Goal: Task Accomplishment & Management: Complete application form

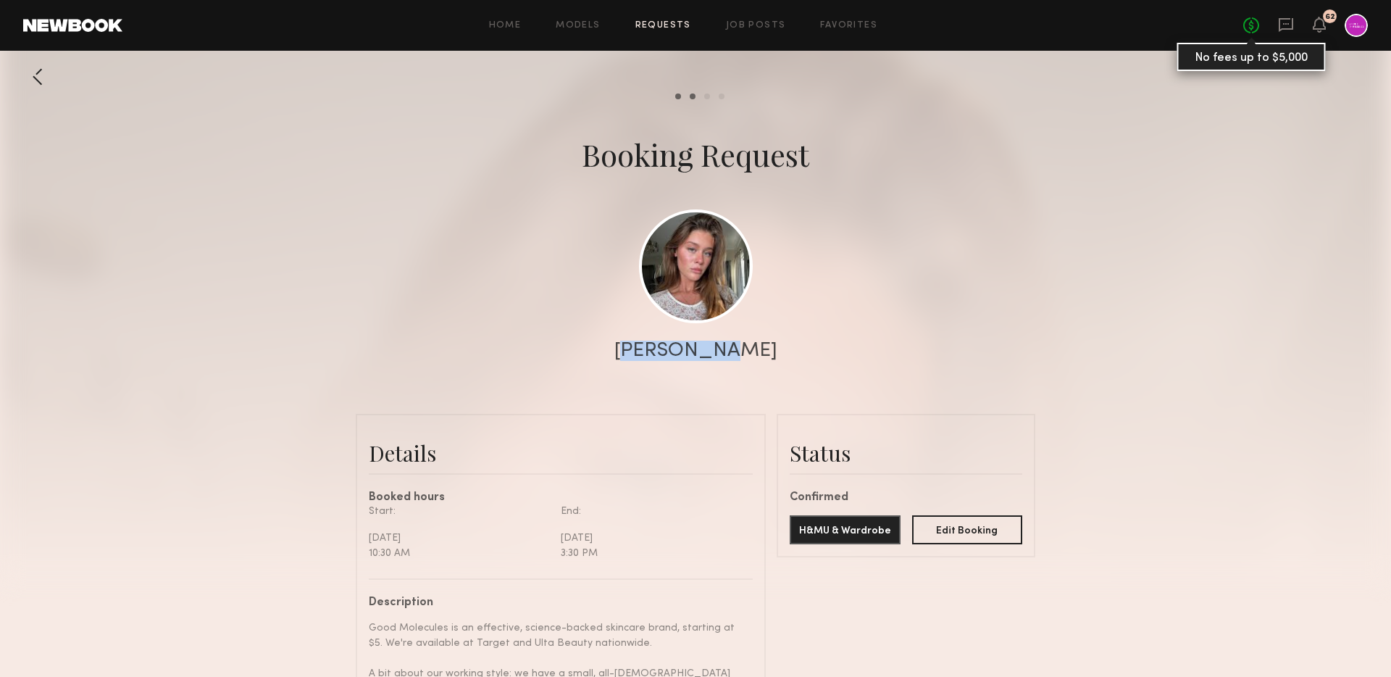
scroll to position [1511, 0]
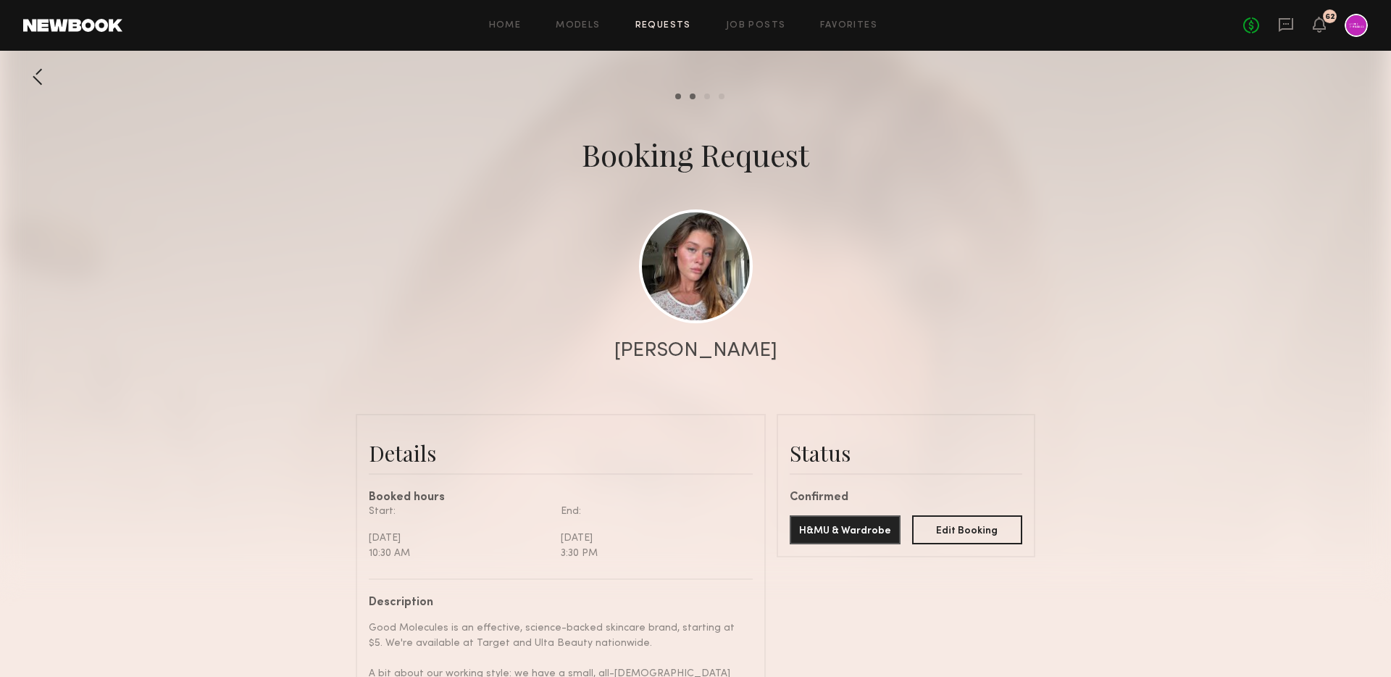
click at [1277, 26] on div "No fees up to $5,000 62" at bounding box center [1305, 25] width 125 height 23
click at [1280, 27] on icon at bounding box center [1286, 25] width 14 height 14
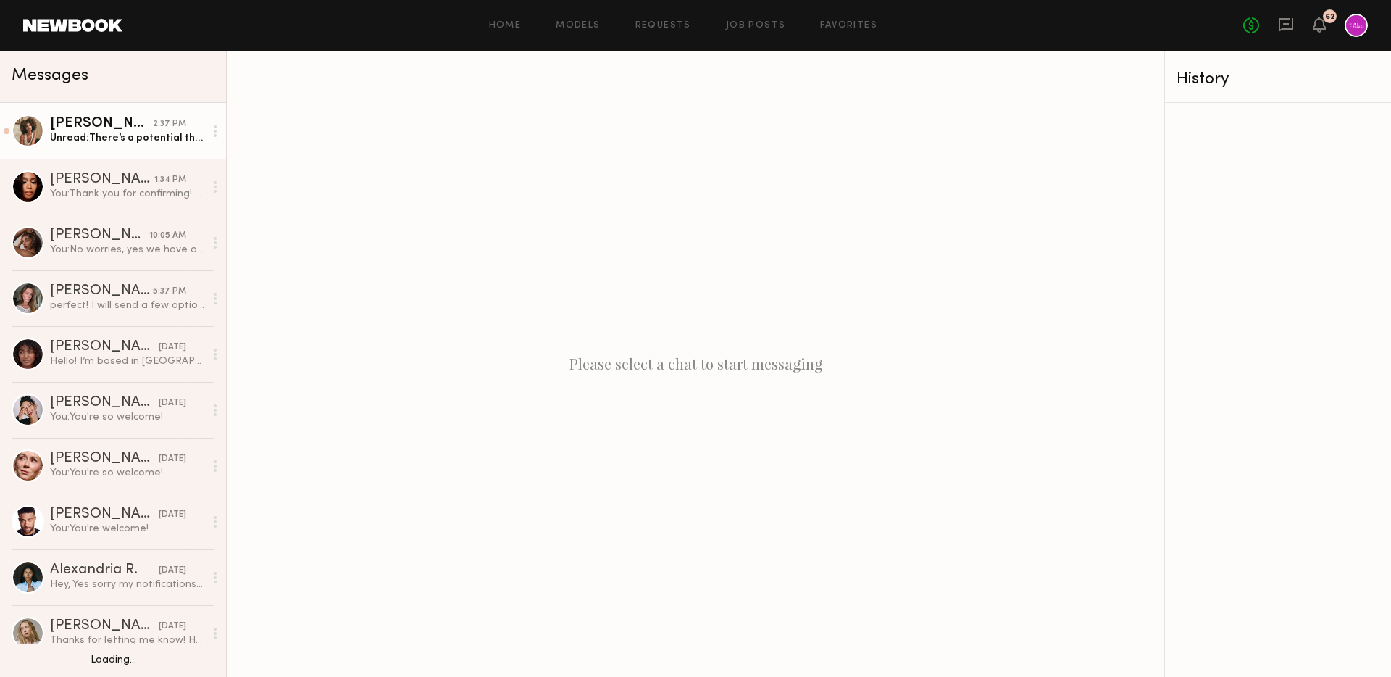
click at [117, 138] on div "Unread: There’s a potential that I’ll have a pretty important doctors appointme…" at bounding box center [127, 138] width 154 height 14
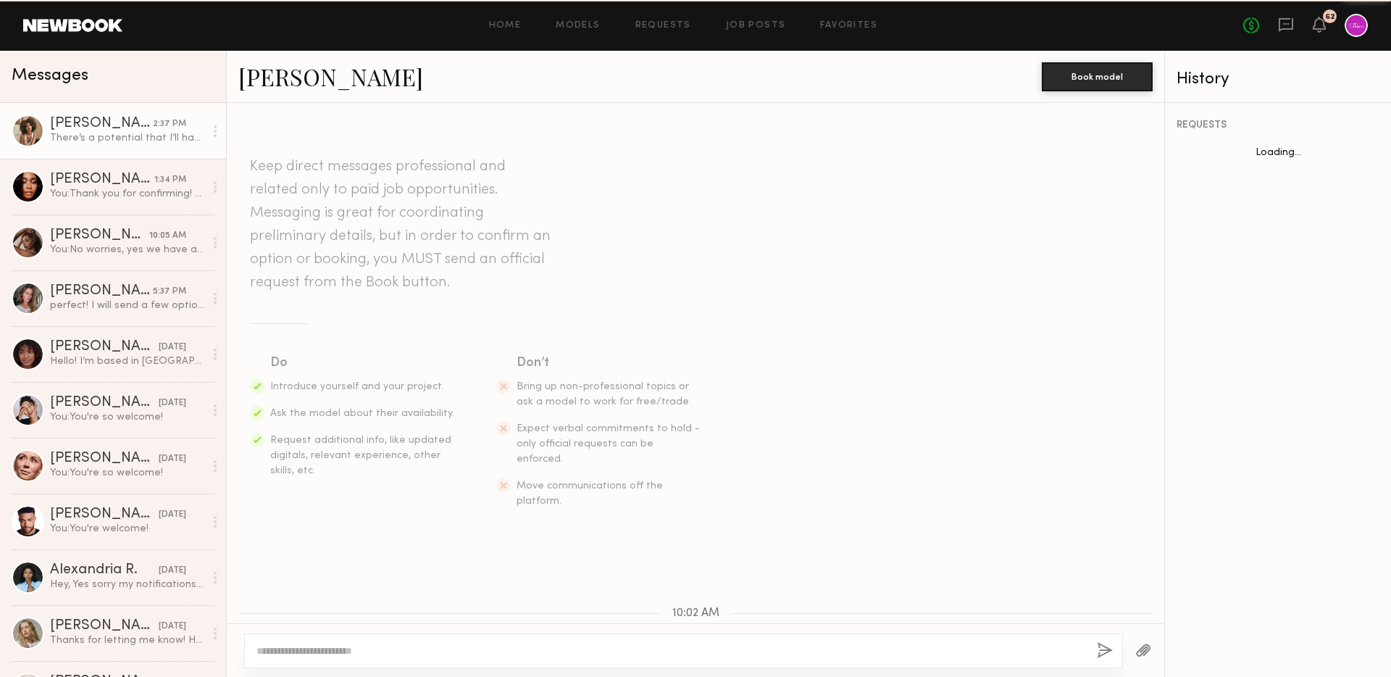
scroll to position [953, 0]
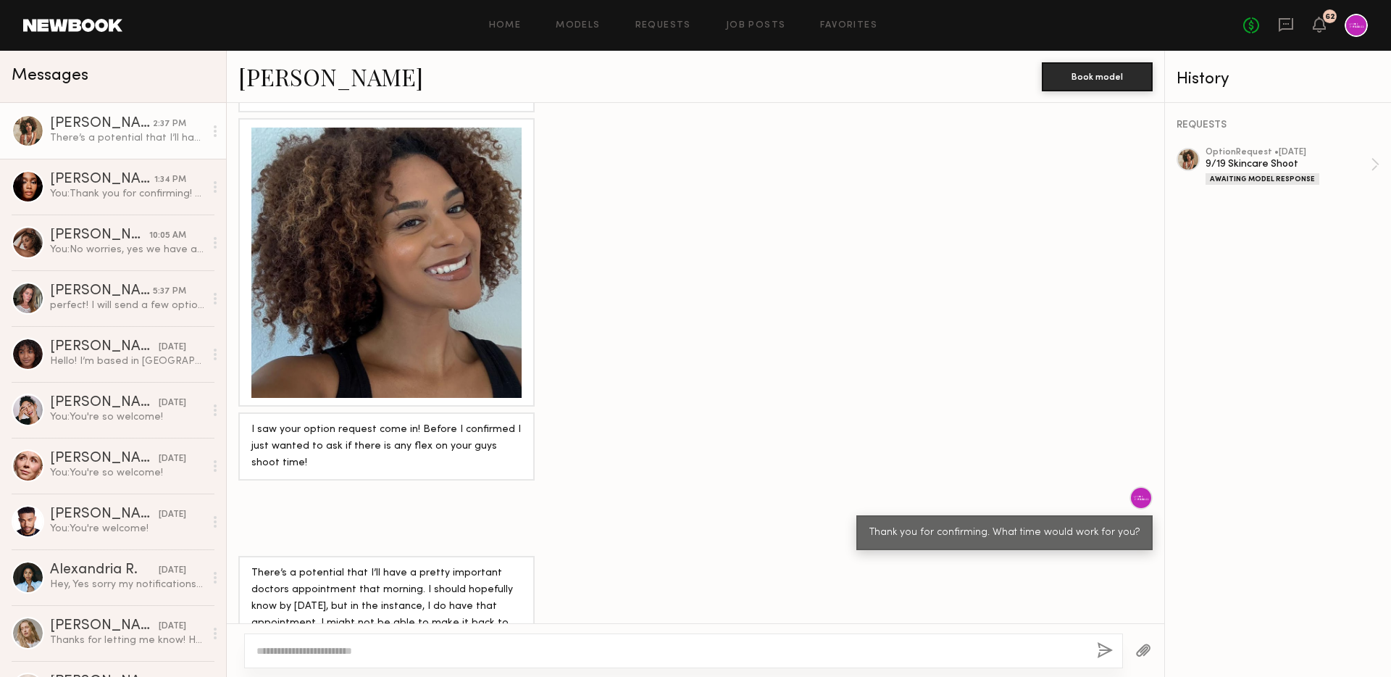
click at [406, 650] on textarea at bounding box center [670, 650] width 829 height 14
click at [128, 581] on div "Hey, Yes sorry my notifications for this app never get to me on time! Would lov…" at bounding box center [127, 584] width 154 height 14
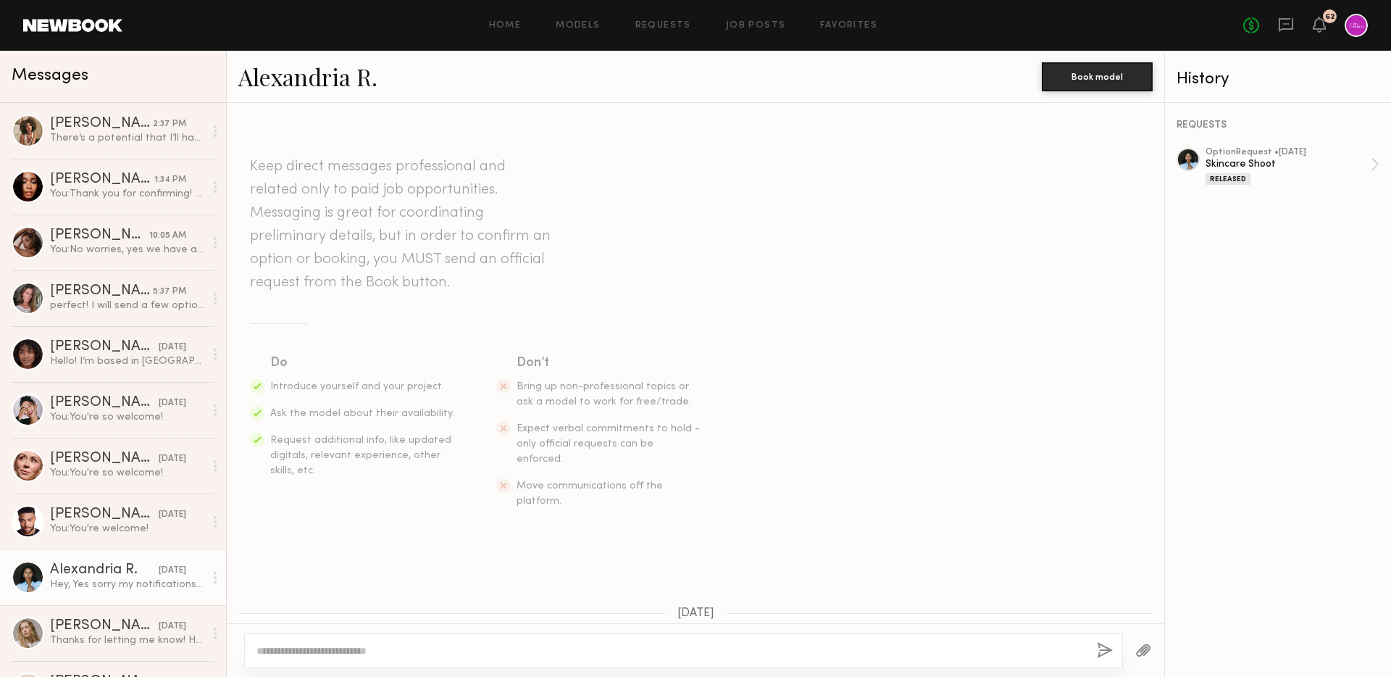
click at [300, 76] on link "Alexandria R." at bounding box center [307, 76] width 139 height 31
click at [81, 112] on link "Monica M. 2:37 PM There’s a potential that I’ll have a pretty important doctors…" at bounding box center [113, 131] width 226 height 56
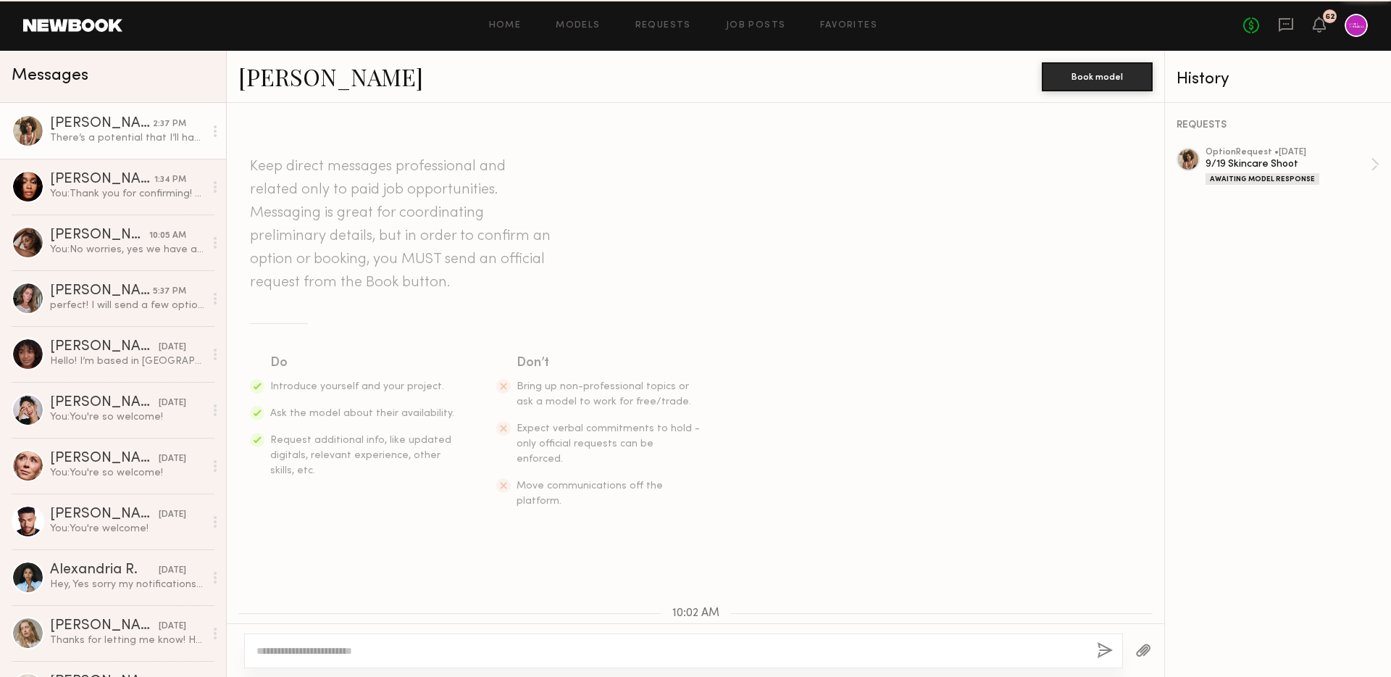
scroll to position [953, 0]
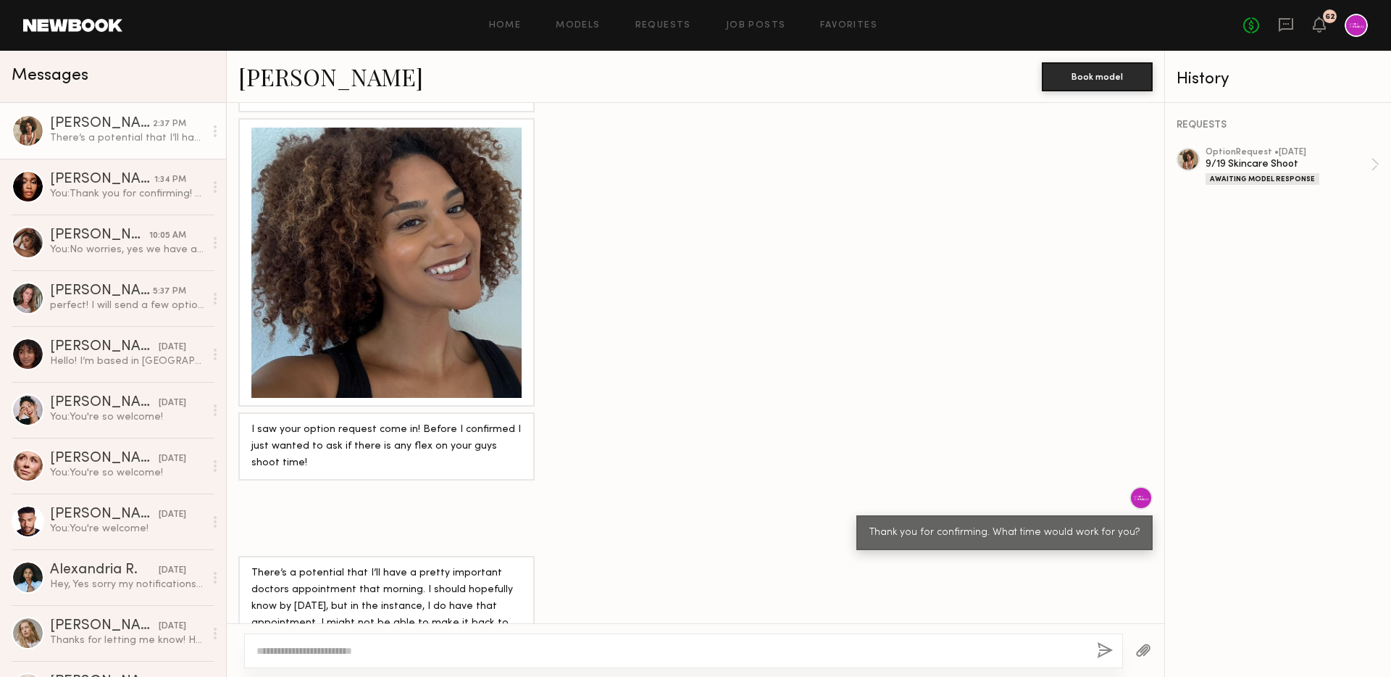
click at [408, 643] on textarea at bounding box center [670, 650] width 829 height 14
click at [778, 23] on link "Job Posts" at bounding box center [756, 25] width 60 height 9
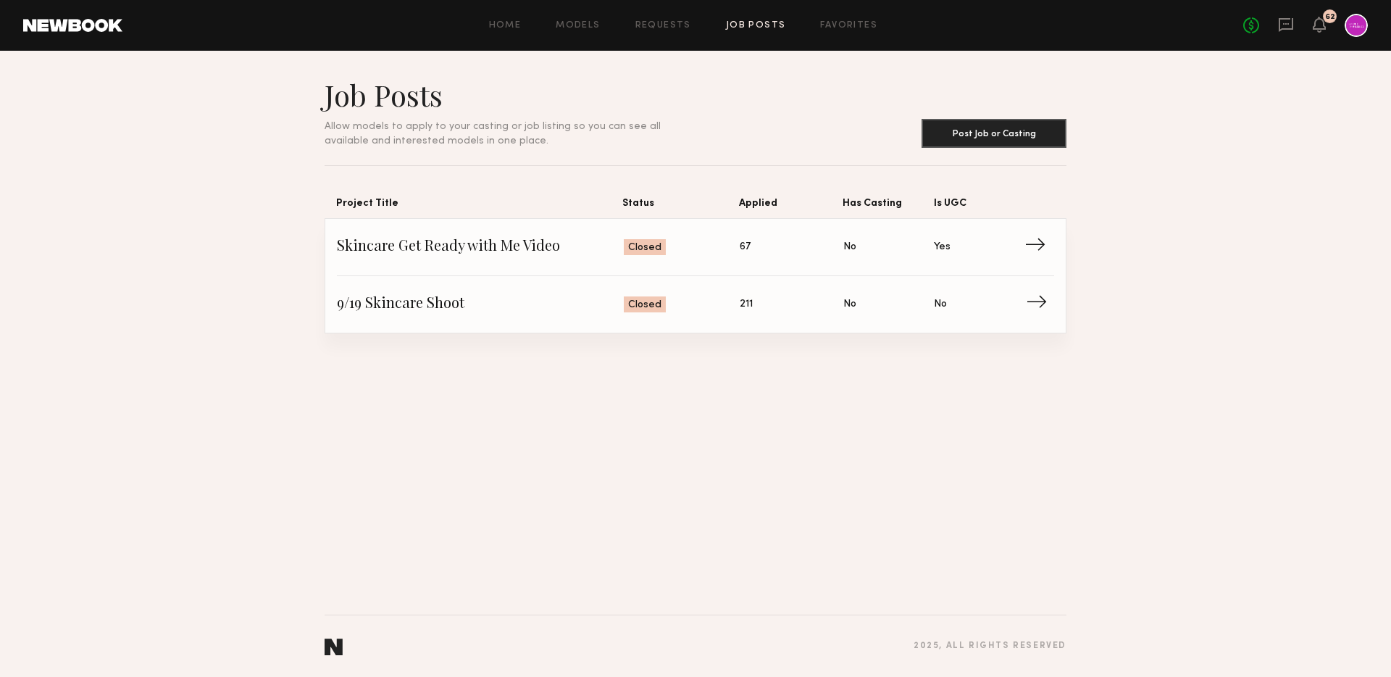
click at [482, 315] on span "9/19 Skincare Shoot" at bounding box center [480, 304] width 287 height 22
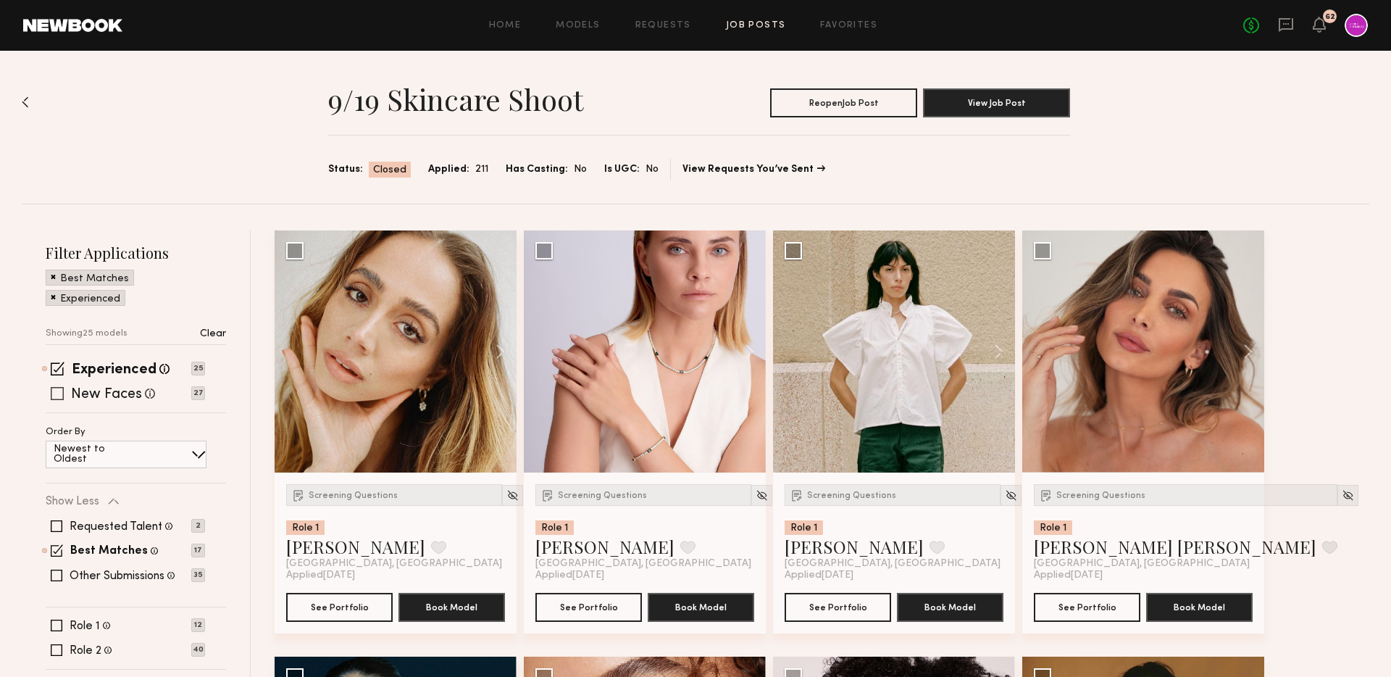
click at [96, 395] on label "New Faces" at bounding box center [106, 395] width 71 height 14
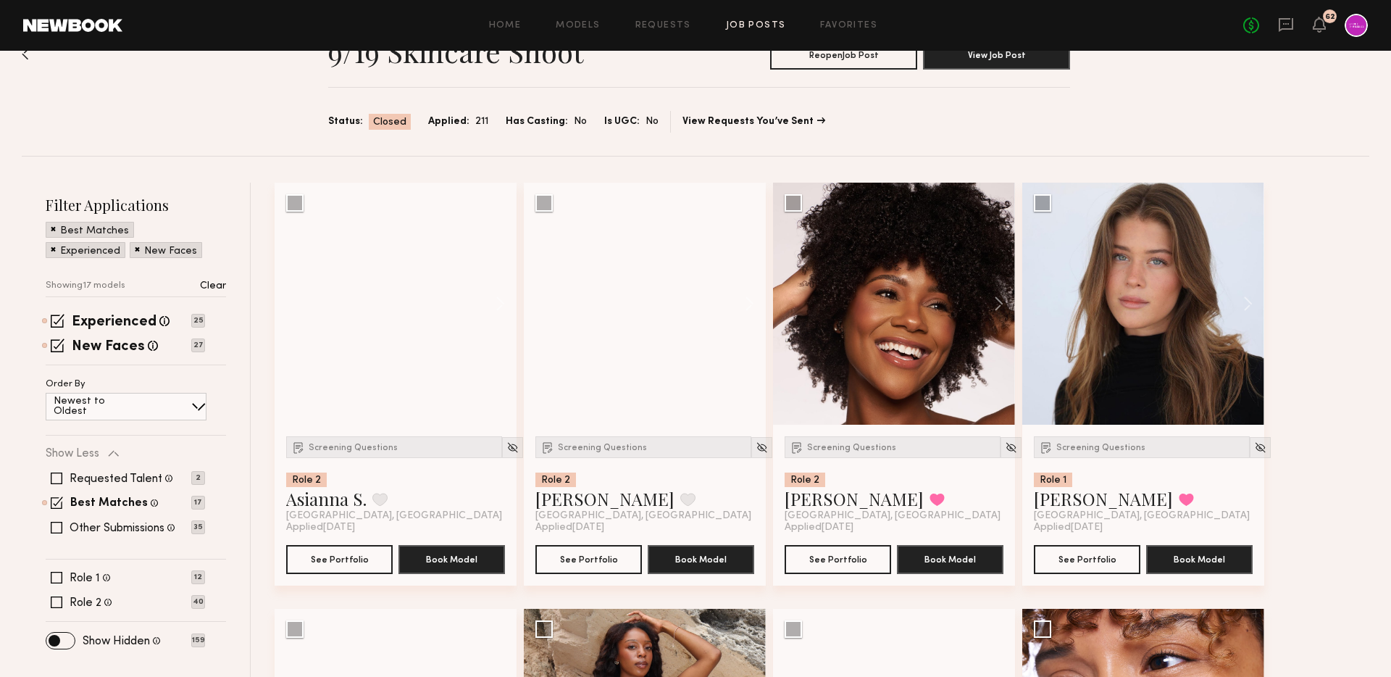
scroll to position [83, 0]
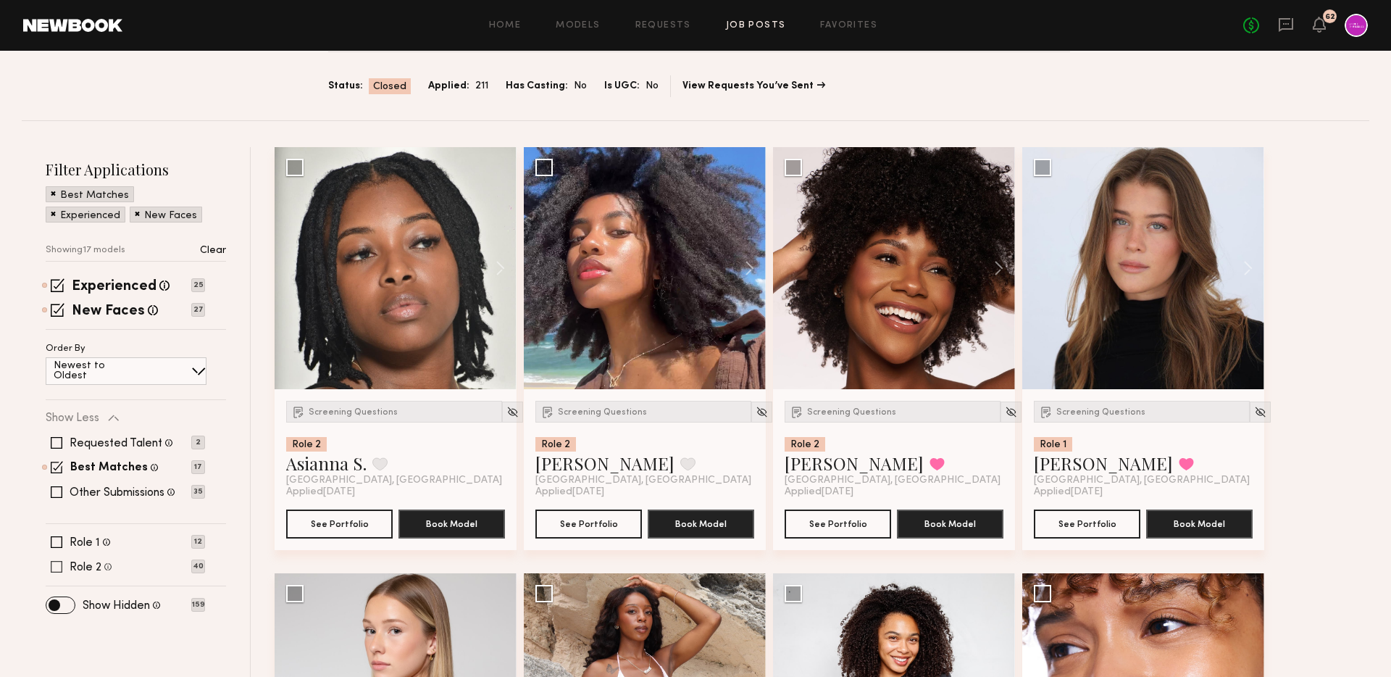
click at [85, 567] on label "Role 2" at bounding box center [86, 568] width 32 height 12
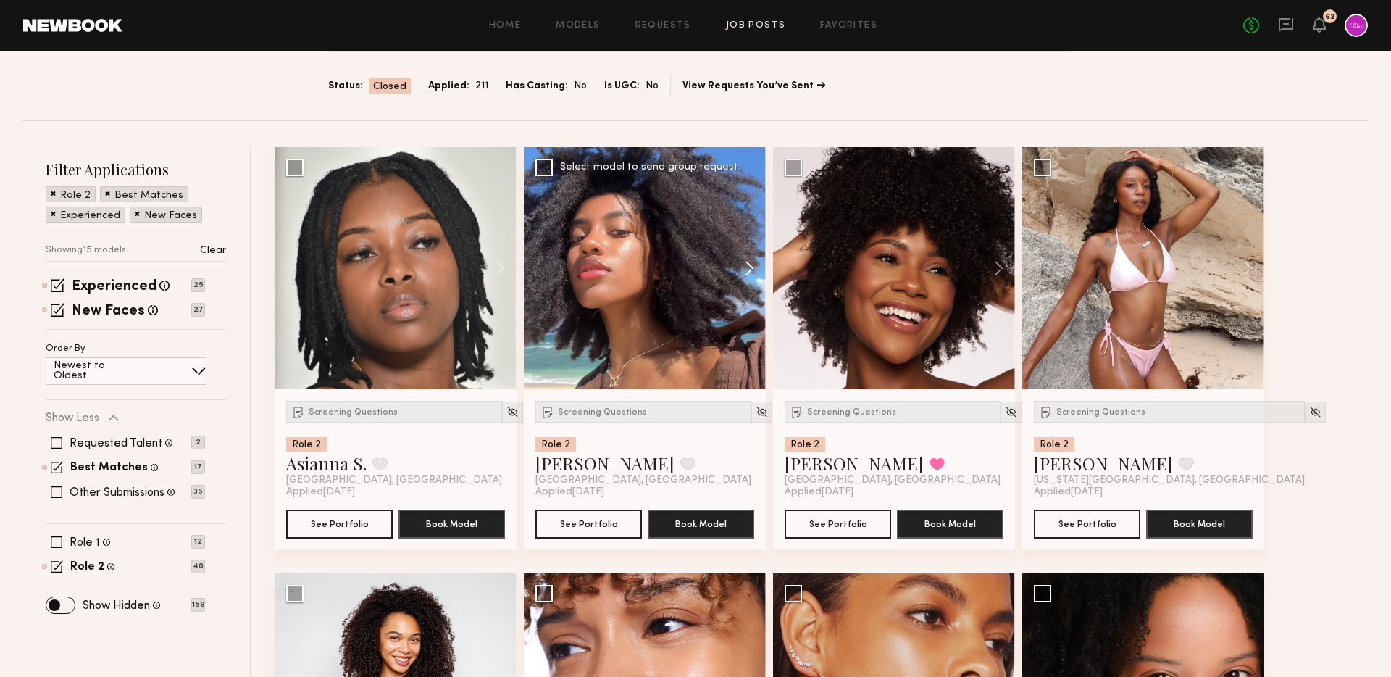
click at [744, 270] on button at bounding box center [742, 268] width 46 height 242
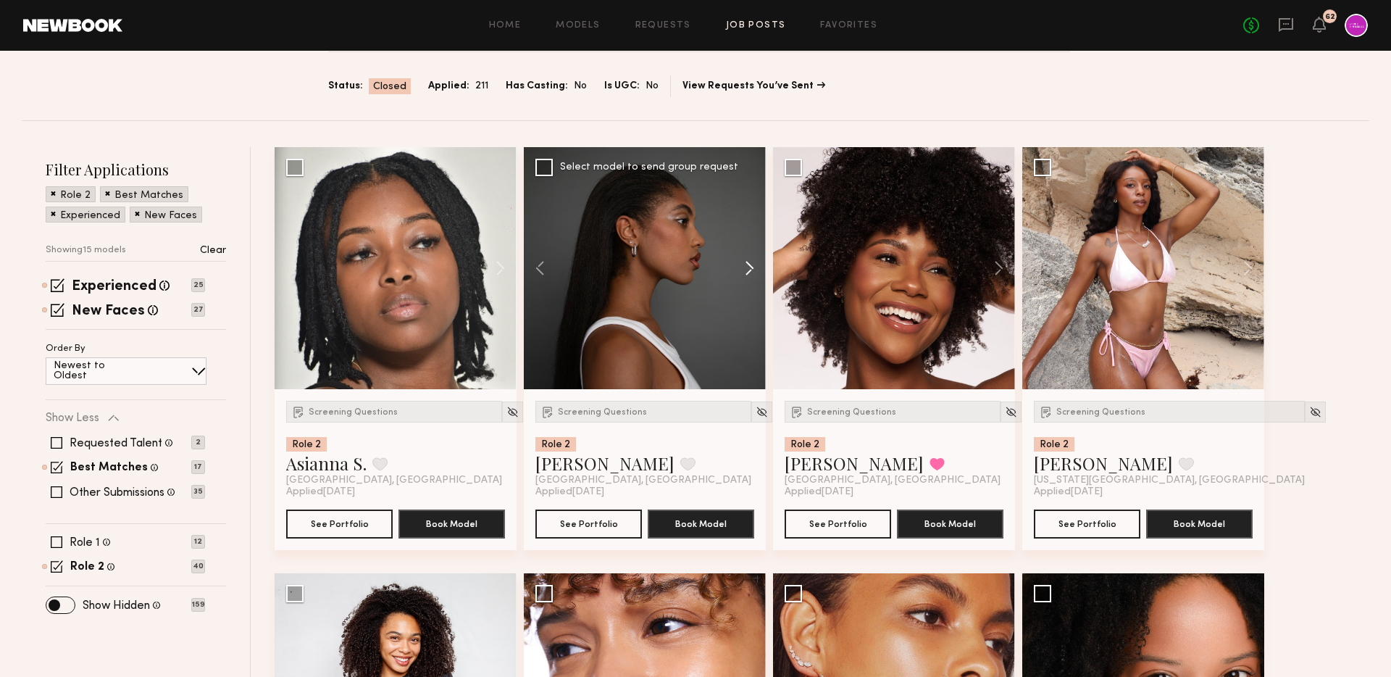
click at [744, 270] on button at bounding box center [742, 268] width 46 height 242
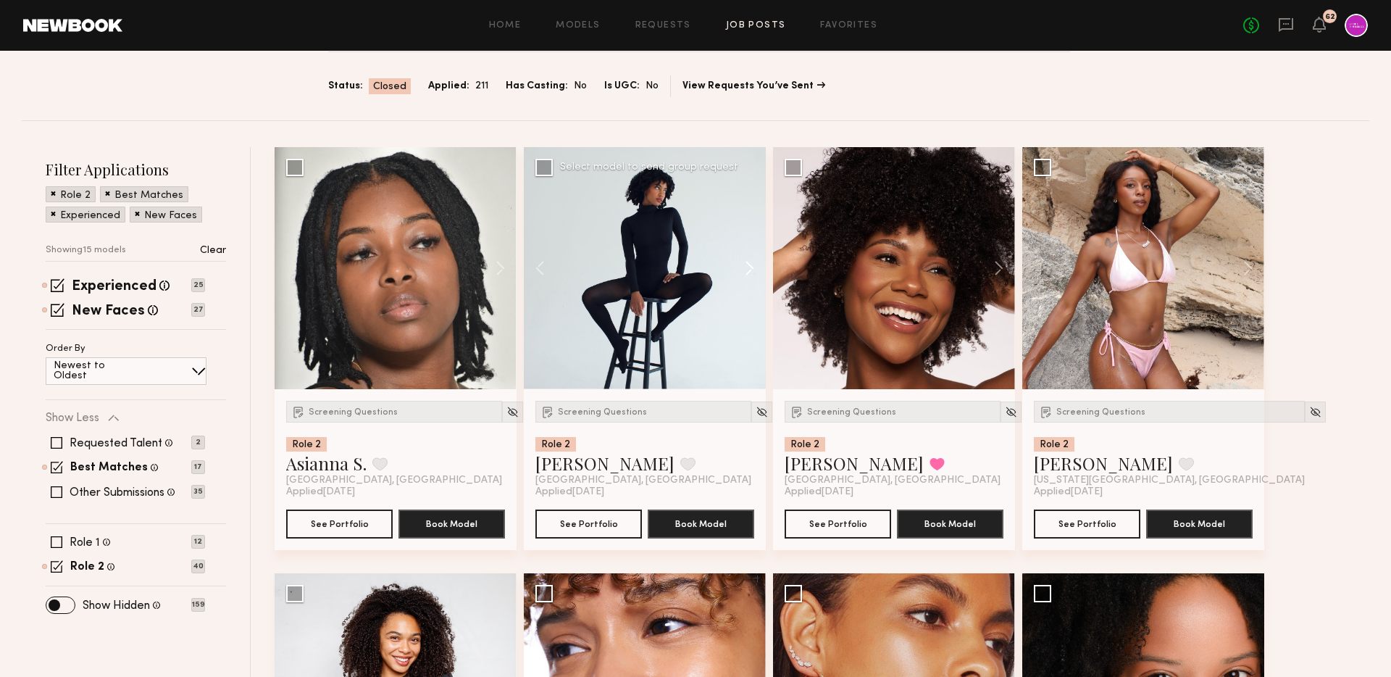
click at [744, 270] on button at bounding box center [742, 268] width 46 height 242
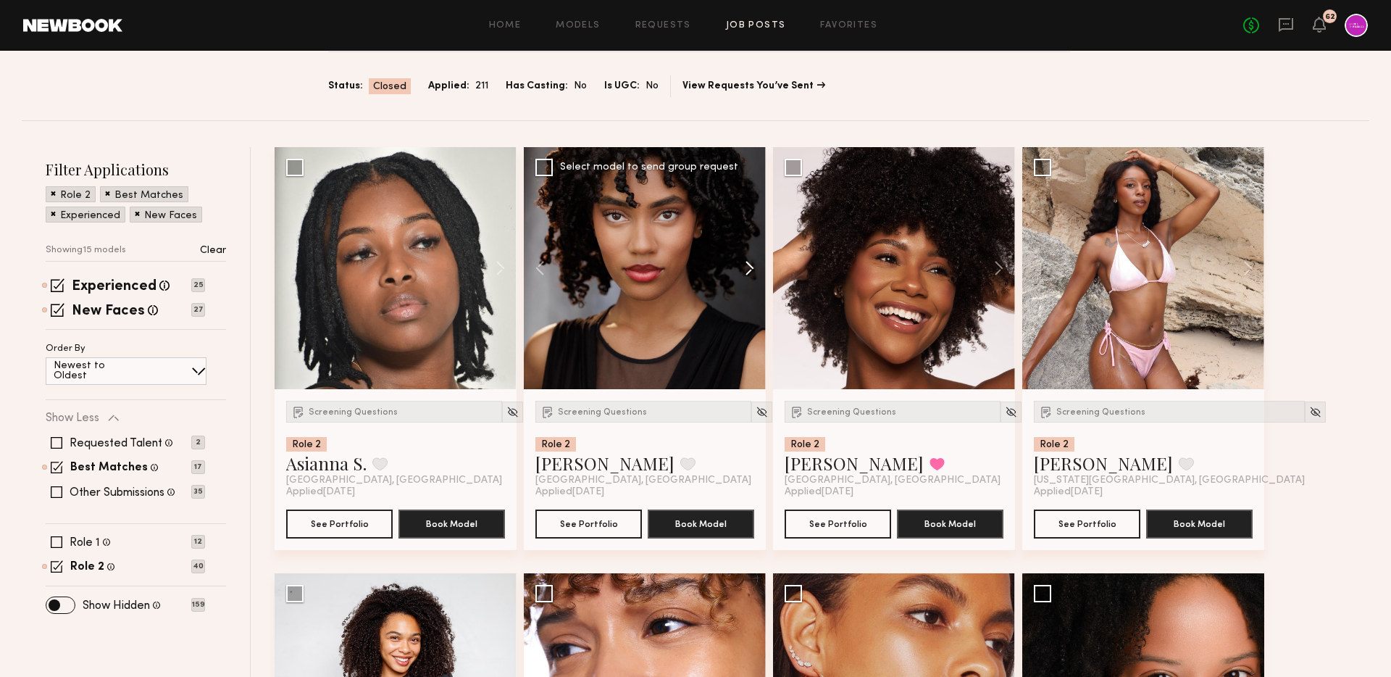
click at [744, 270] on button at bounding box center [742, 268] width 46 height 242
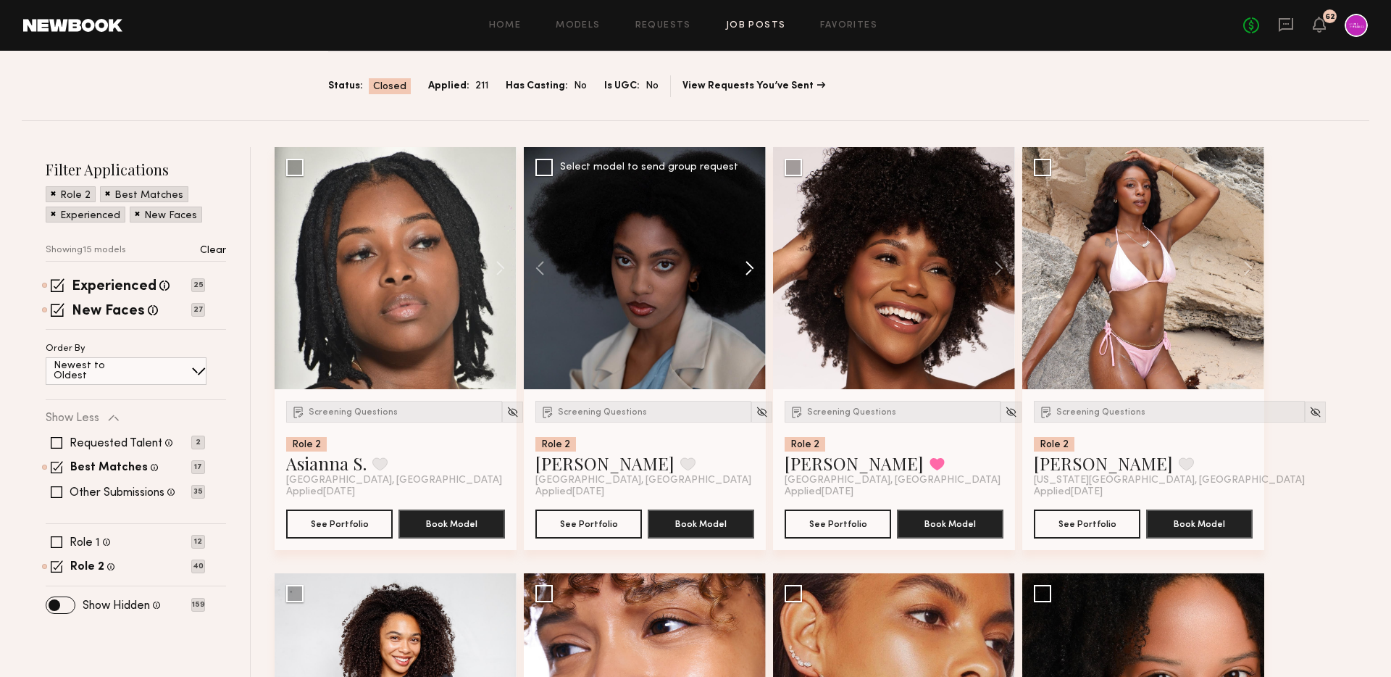
click at [744, 270] on button at bounding box center [742, 268] width 46 height 242
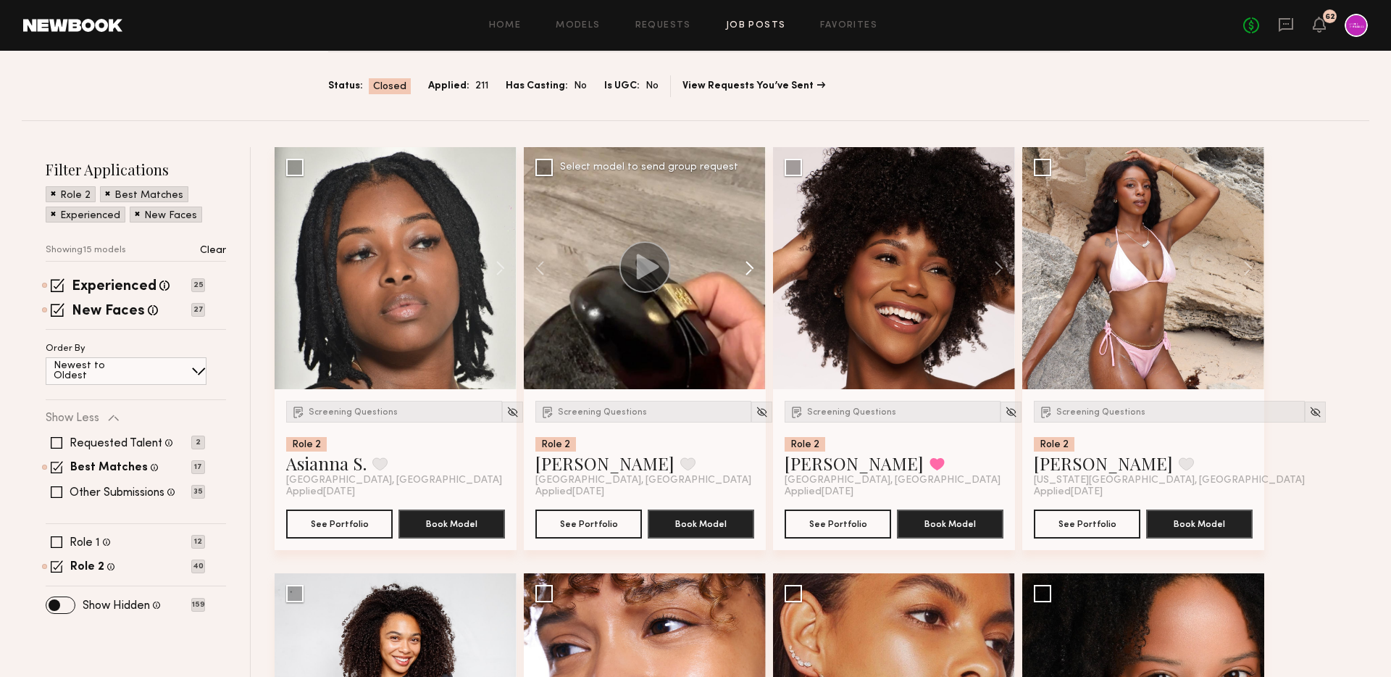
click at [744, 270] on button at bounding box center [742, 268] width 46 height 242
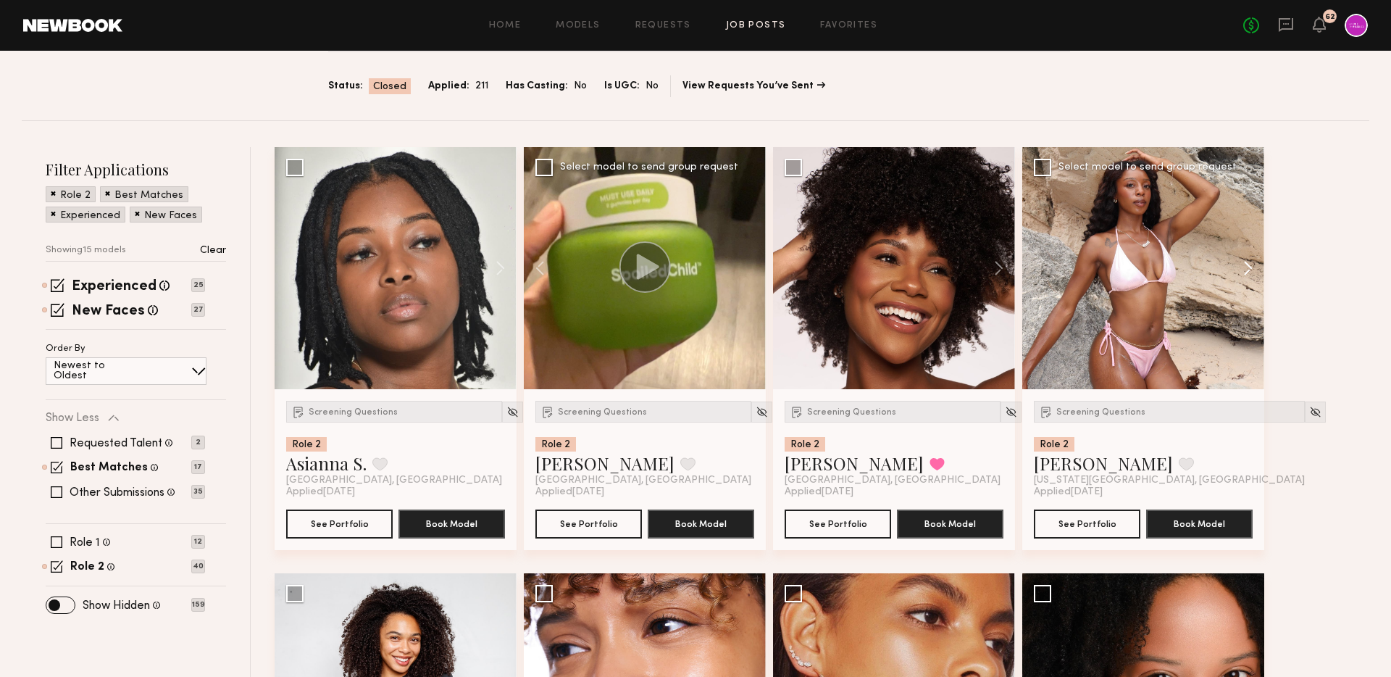
click at [1248, 272] on button at bounding box center [1241, 268] width 46 height 242
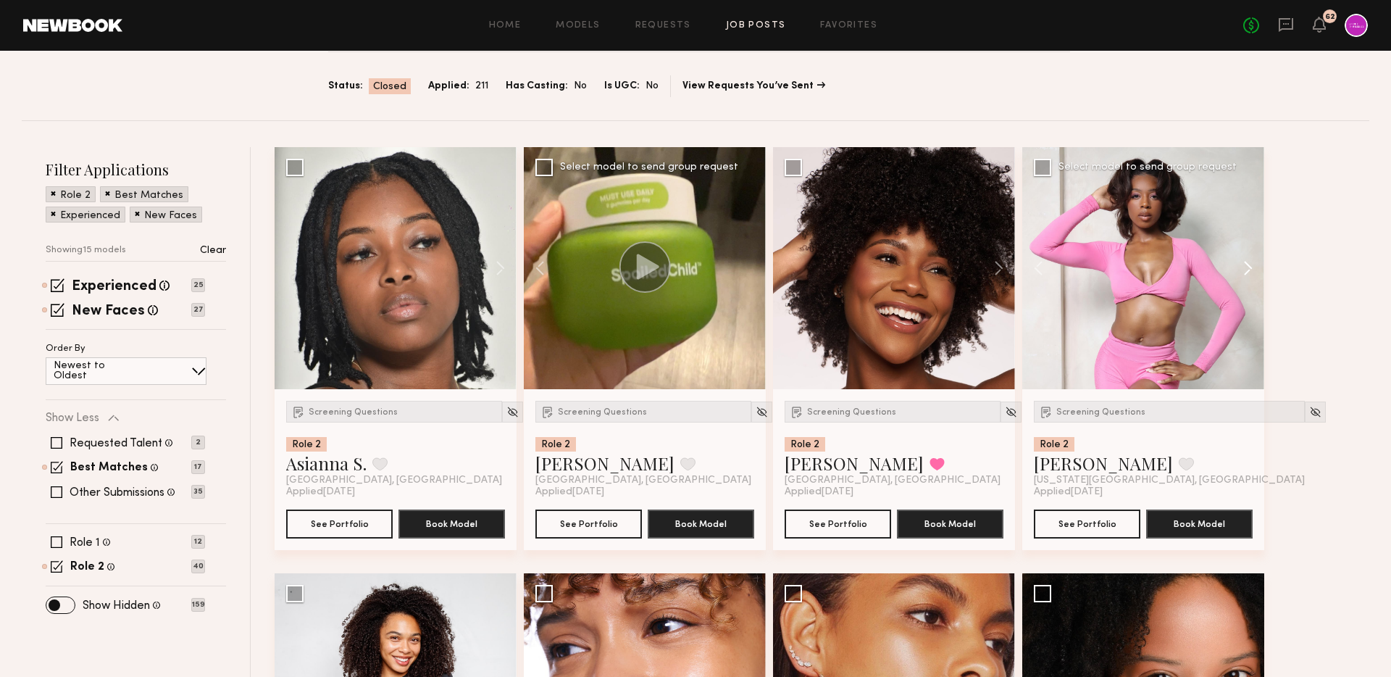
click at [1248, 272] on button at bounding box center [1241, 268] width 46 height 242
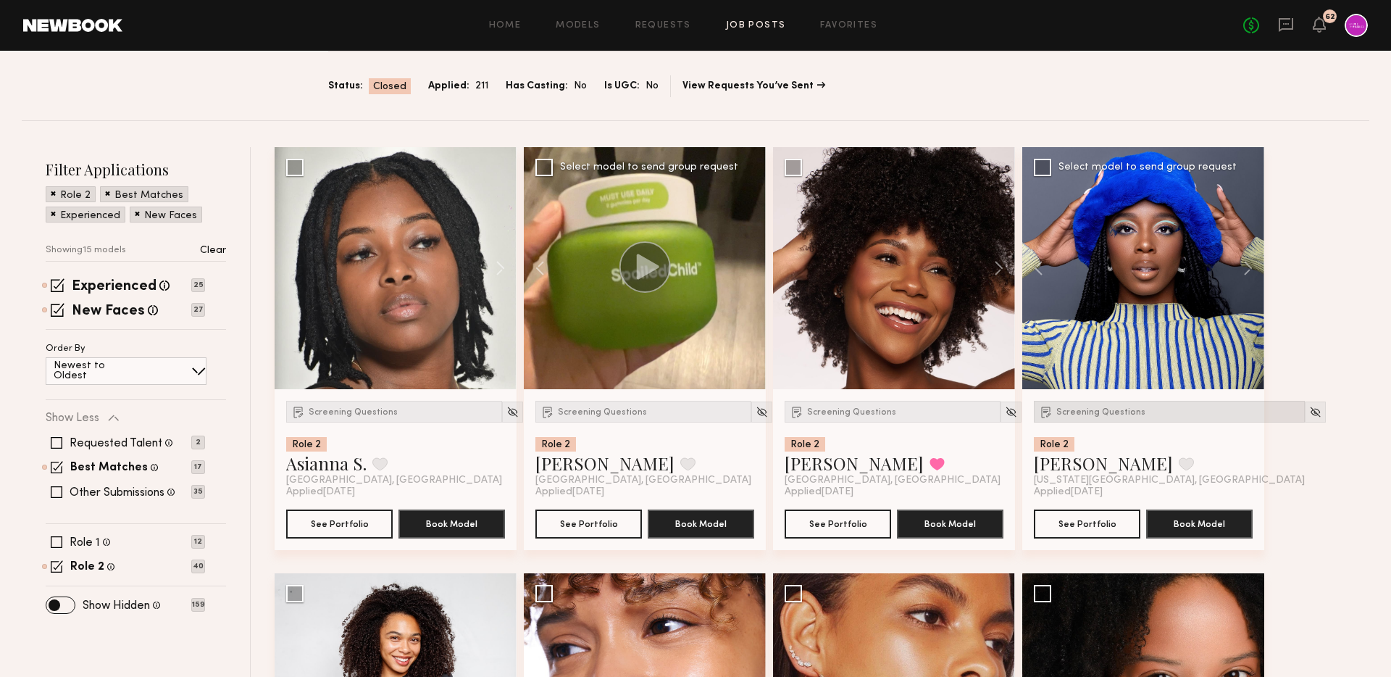
click at [1103, 409] on span "Screening Questions" at bounding box center [1100, 412] width 89 height 9
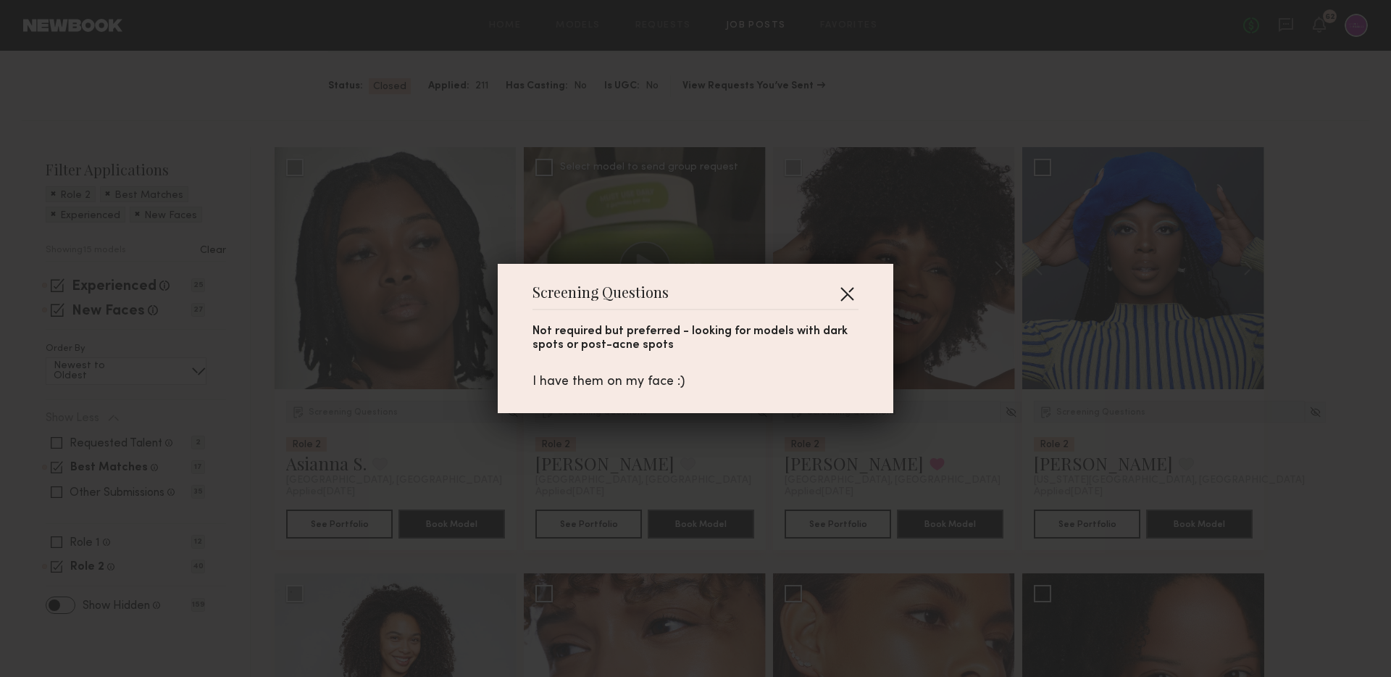
click at [847, 291] on button "button" at bounding box center [846, 293] width 23 height 23
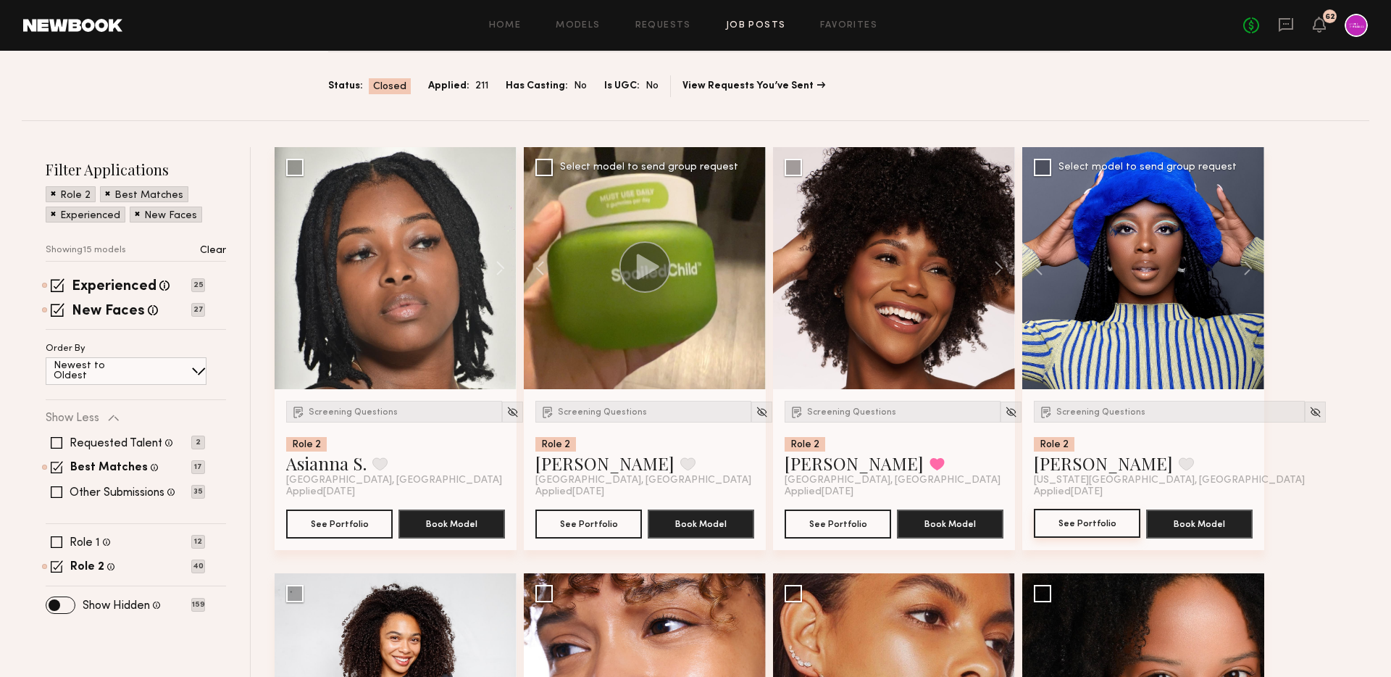
click at [1057, 519] on button "See Portfolio" at bounding box center [1087, 523] width 107 height 29
click at [1110, 493] on div "Applied 09/09/2025" at bounding box center [1143, 492] width 219 height 12
click at [1110, 519] on button "See Portfolio" at bounding box center [1087, 523] width 107 height 29
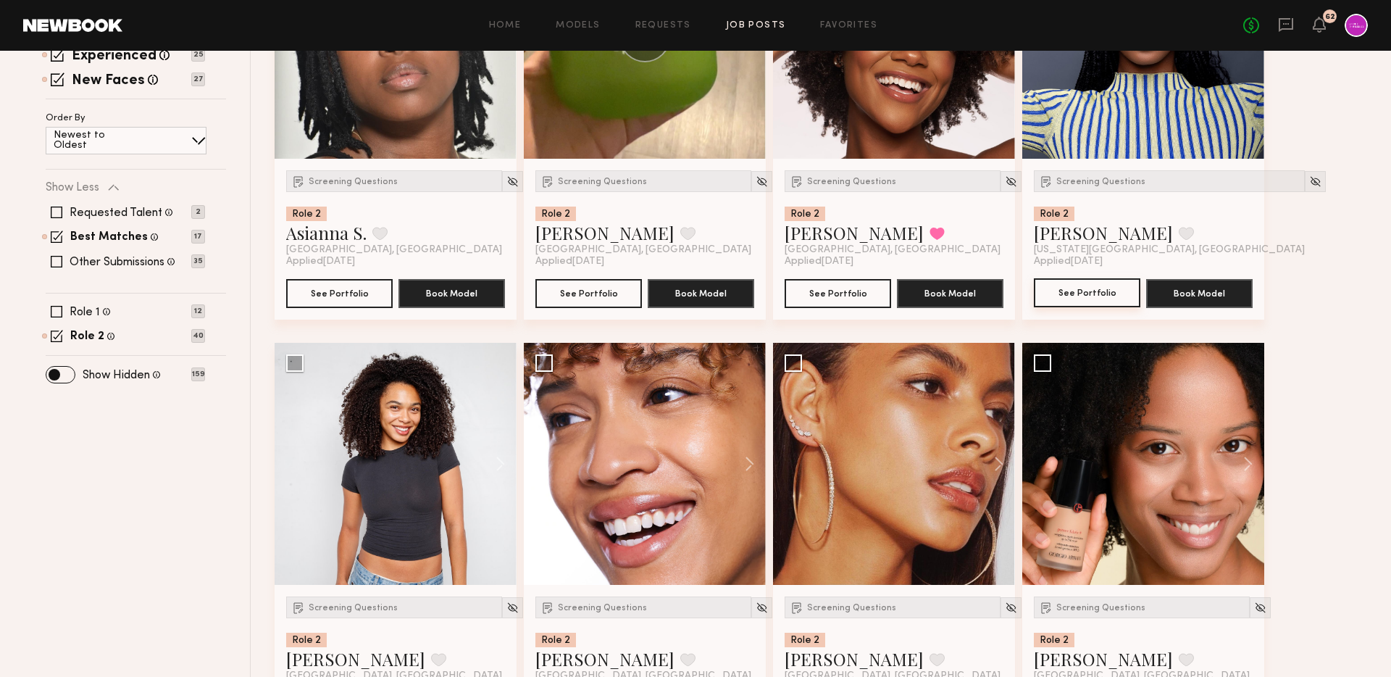
scroll to position [480, 0]
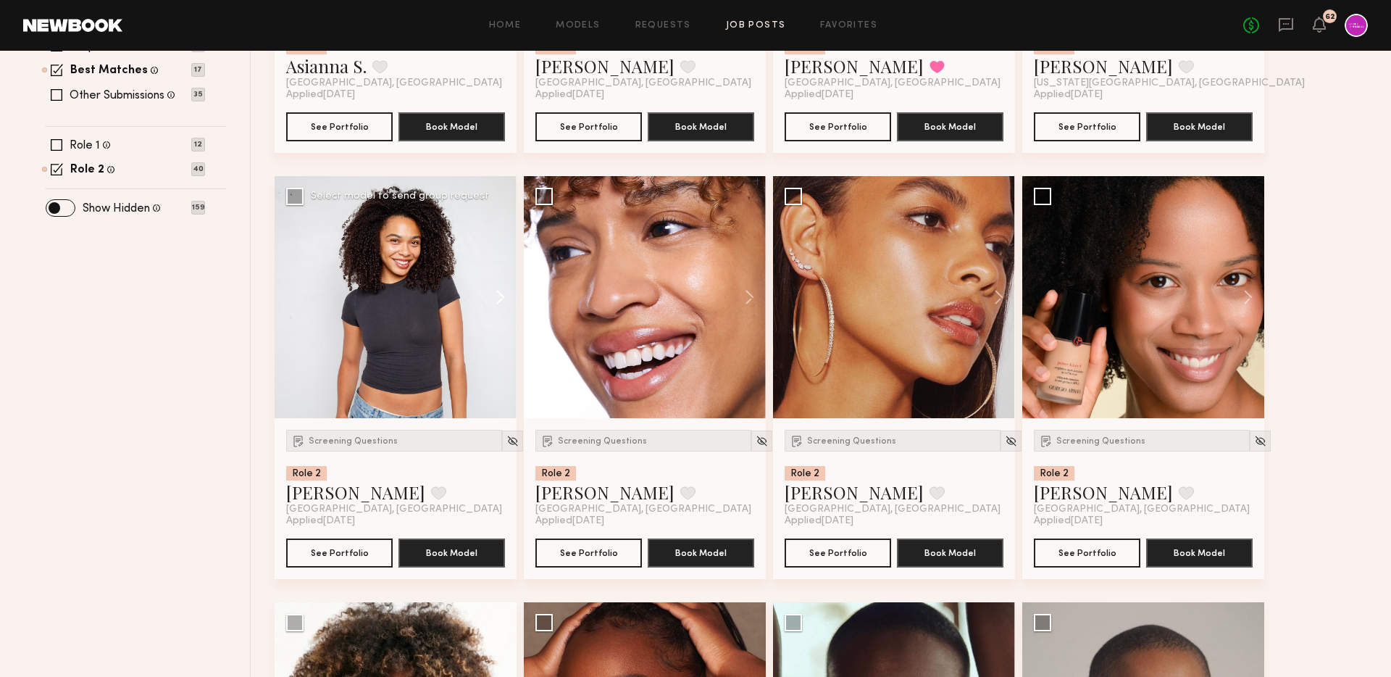
click at [505, 305] on button at bounding box center [493, 297] width 46 height 242
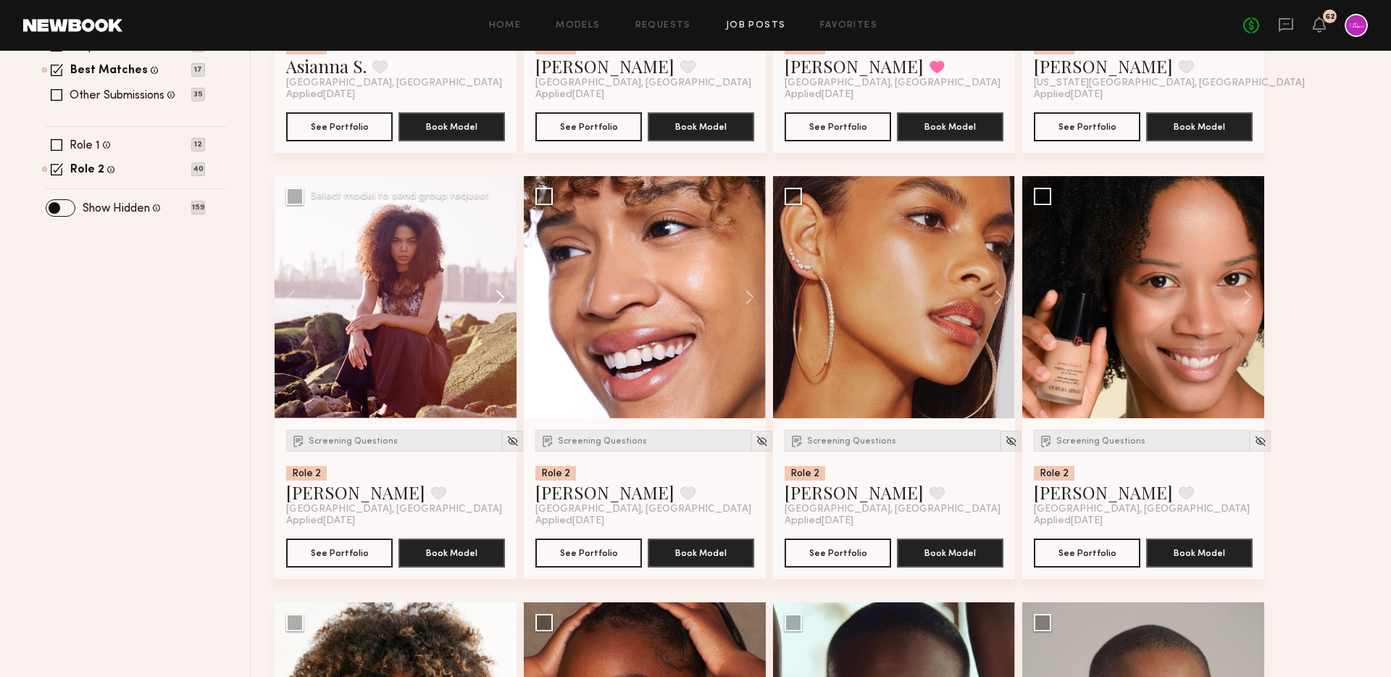
click at [505, 305] on button at bounding box center [493, 297] width 46 height 242
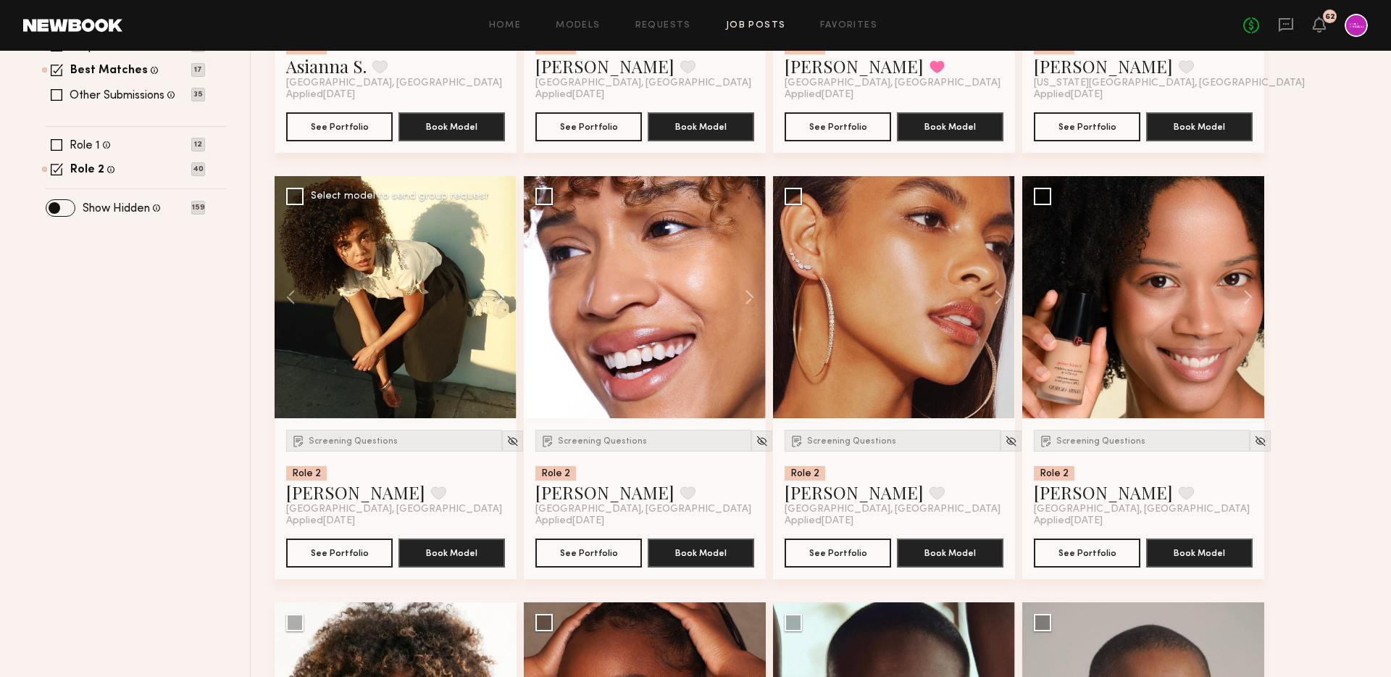
click at [505, 305] on button at bounding box center [493, 297] width 46 height 242
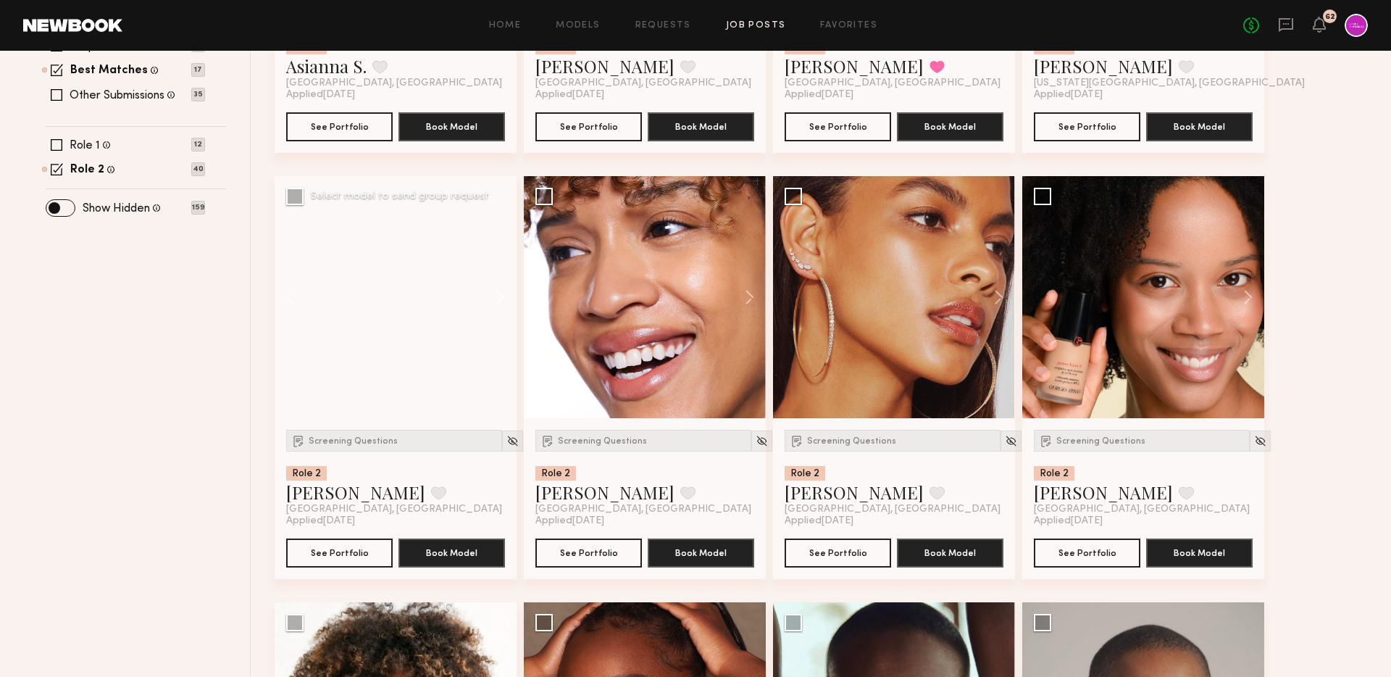
click at [505, 305] on button at bounding box center [493, 297] width 46 height 242
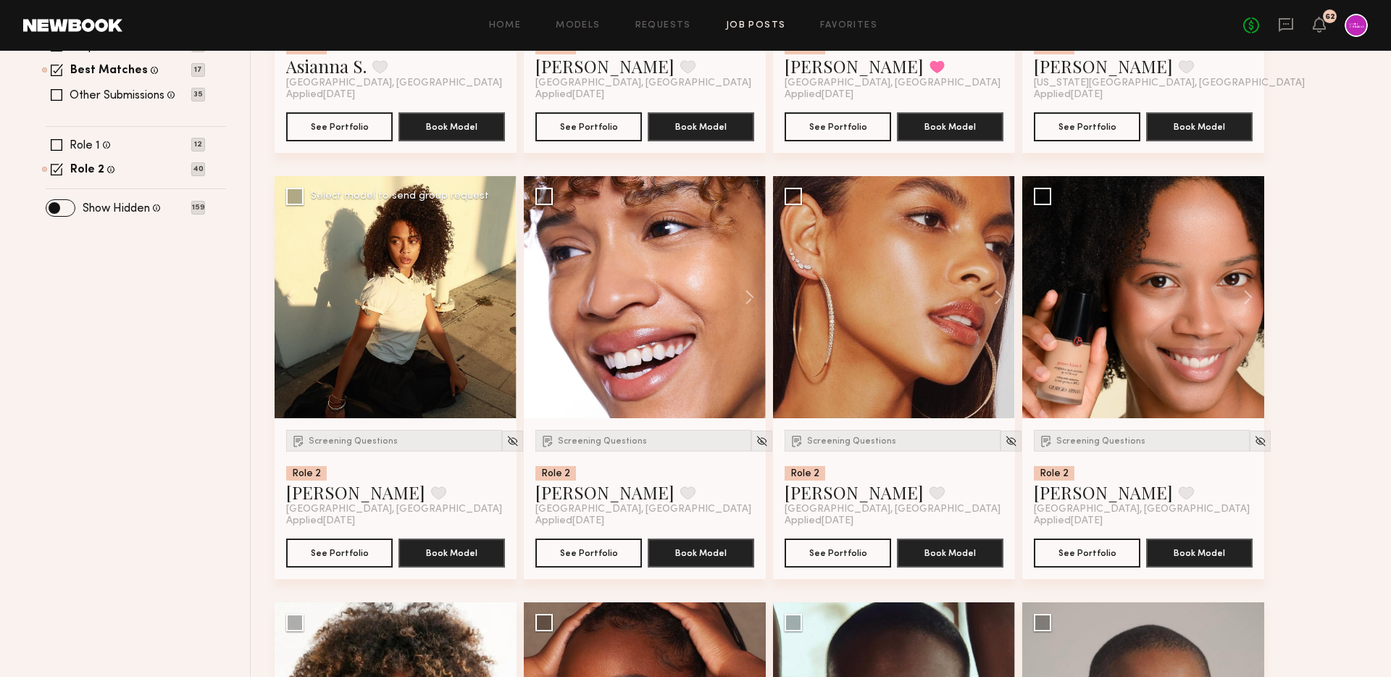
click at [505, 305] on div at bounding box center [396, 297] width 242 height 242
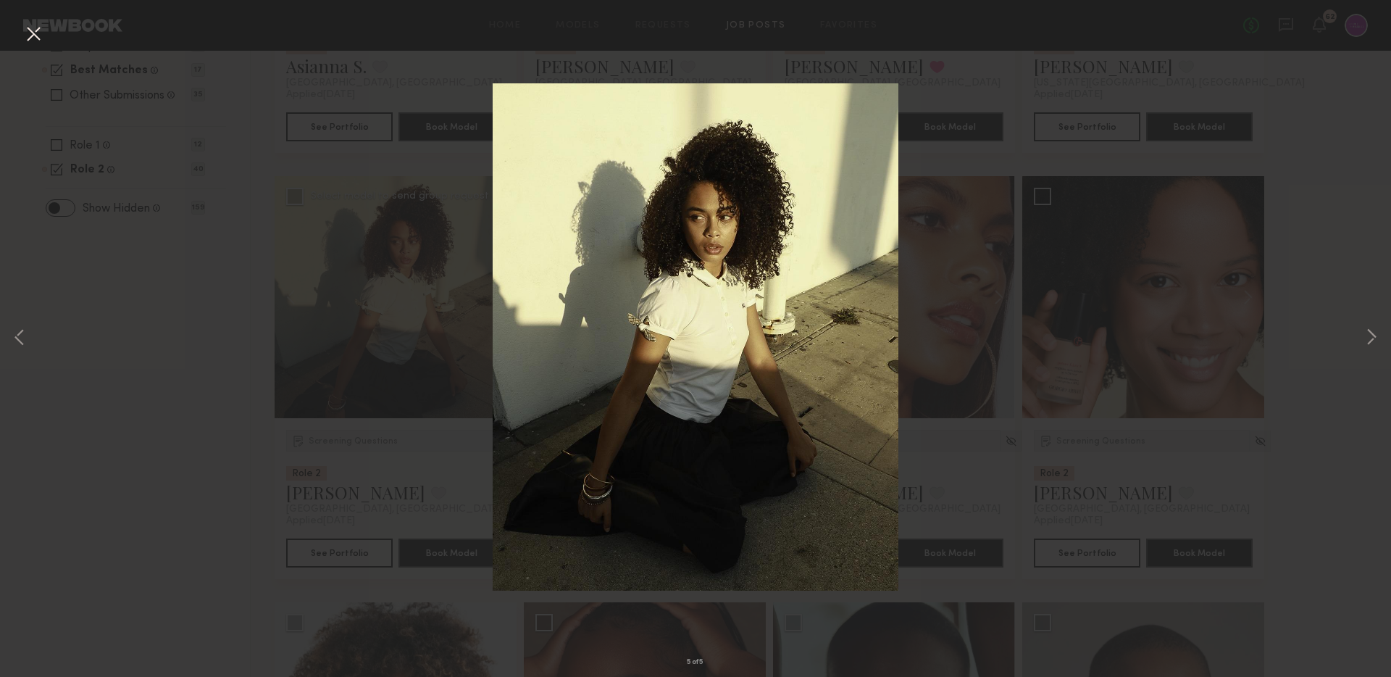
click at [35, 43] on button at bounding box center [33, 35] width 23 height 26
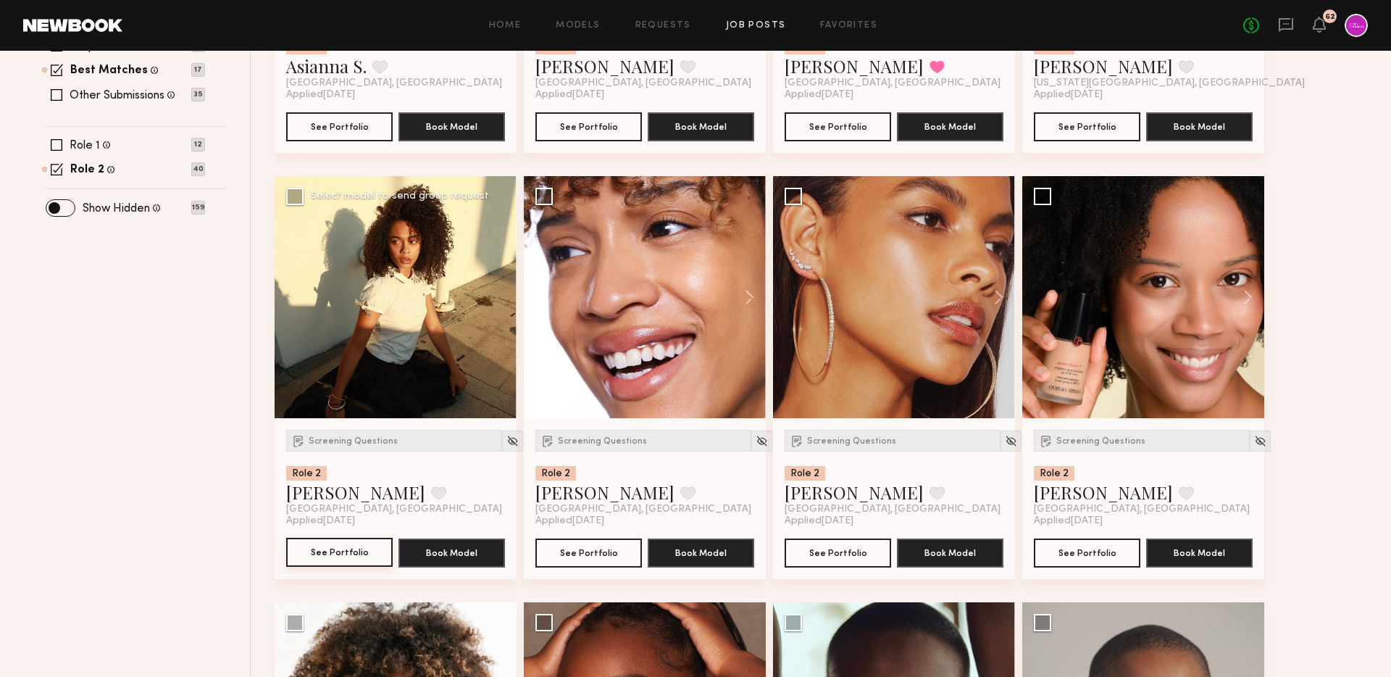
click at [343, 555] on button "See Portfolio" at bounding box center [339, 552] width 107 height 29
click at [752, 282] on button at bounding box center [742, 297] width 46 height 242
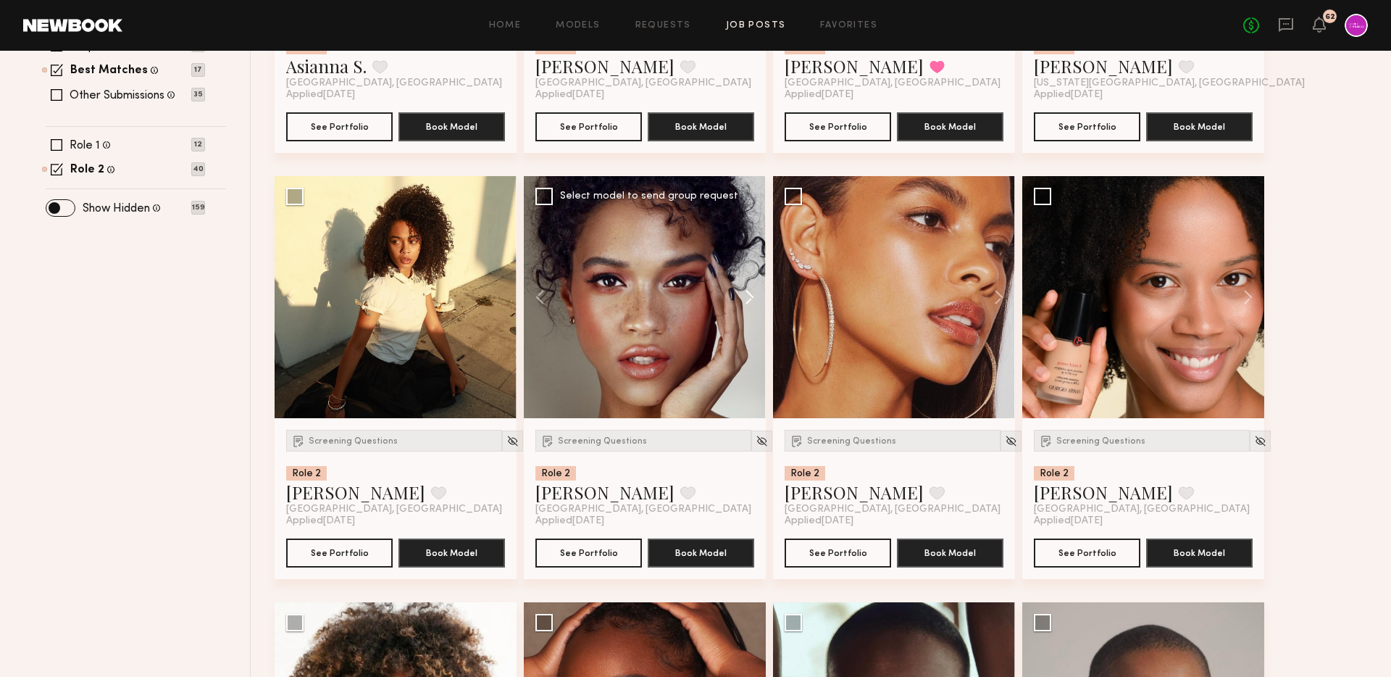
click at [752, 282] on button at bounding box center [742, 297] width 46 height 242
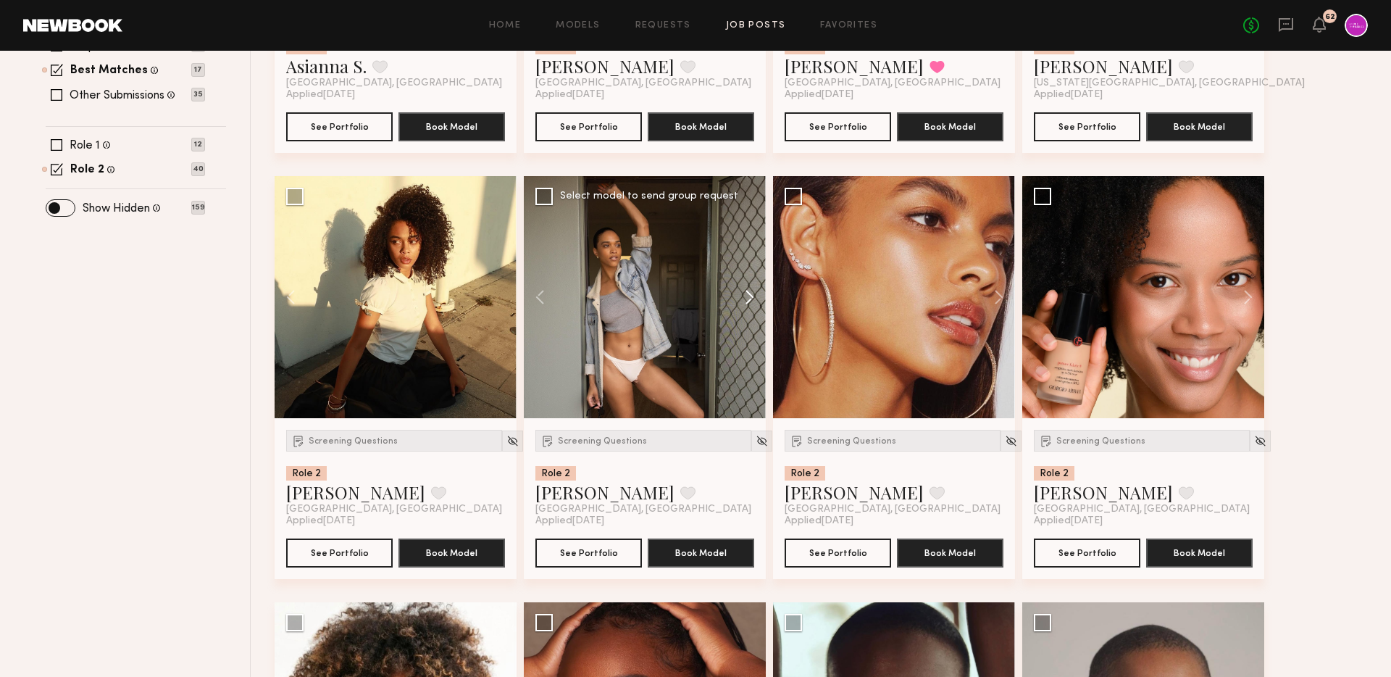
click at [752, 282] on button at bounding box center [742, 297] width 46 height 242
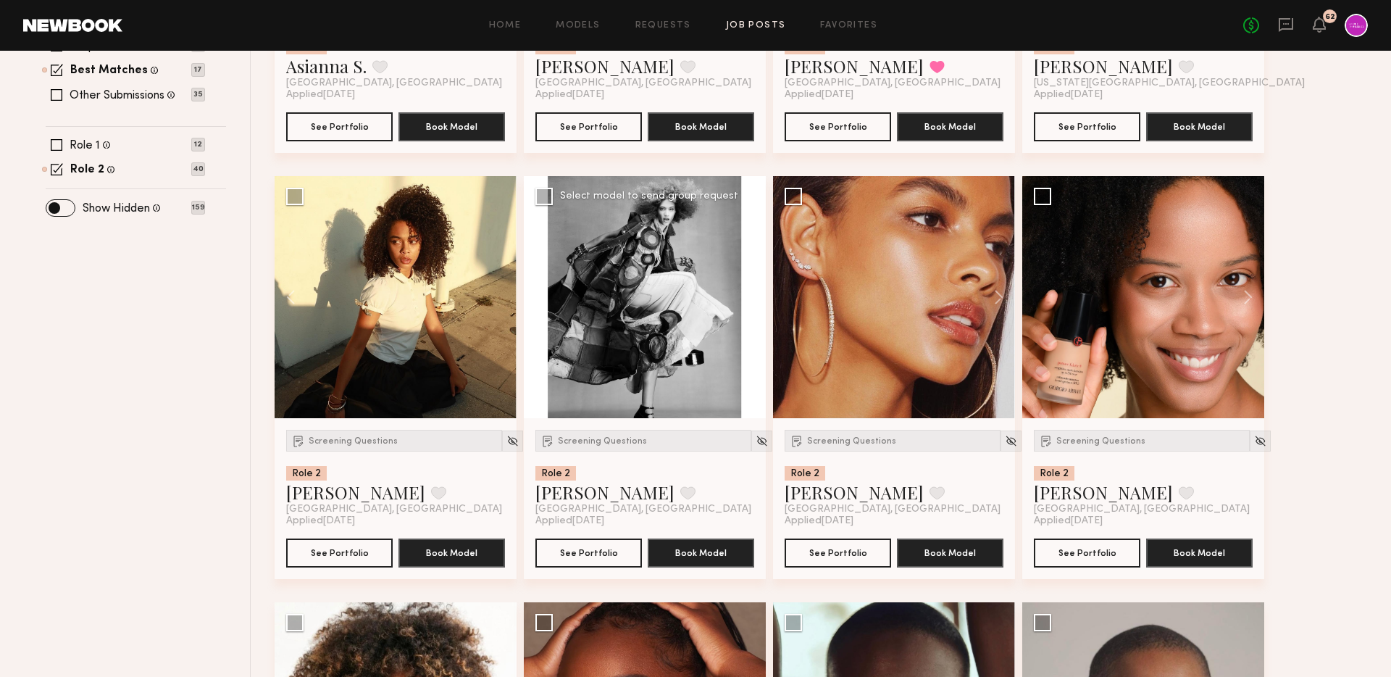
click at [752, 282] on button at bounding box center [742, 297] width 46 height 242
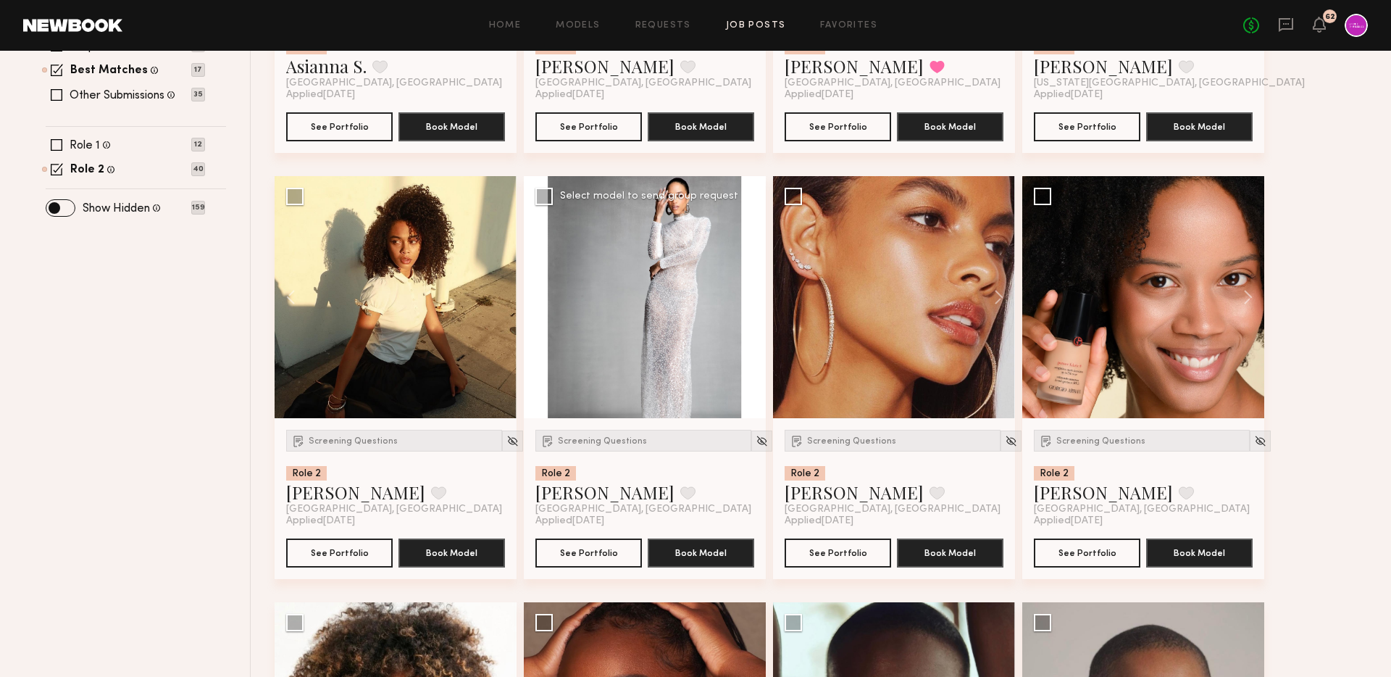
click at [752, 282] on button at bounding box center [742, 297] width 46 height 242
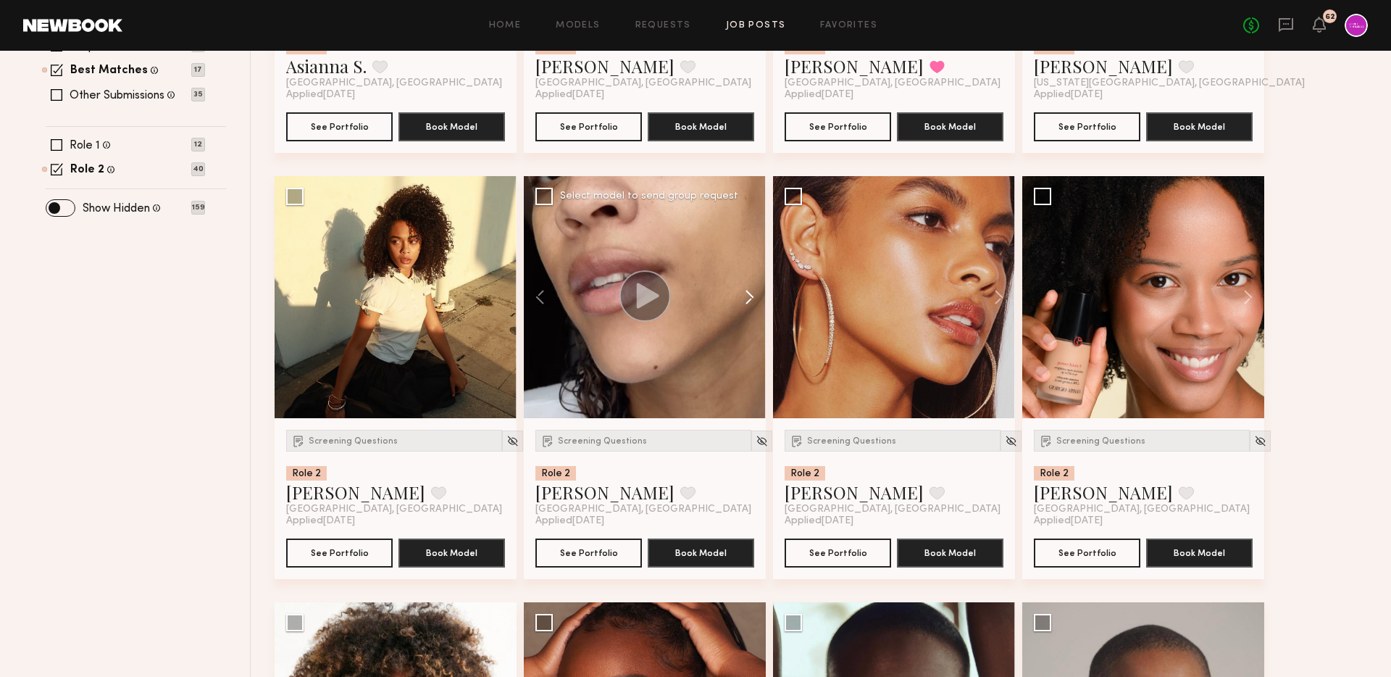
click at [752, 282] on button at bounding box center [742, 297] width 46 height 242
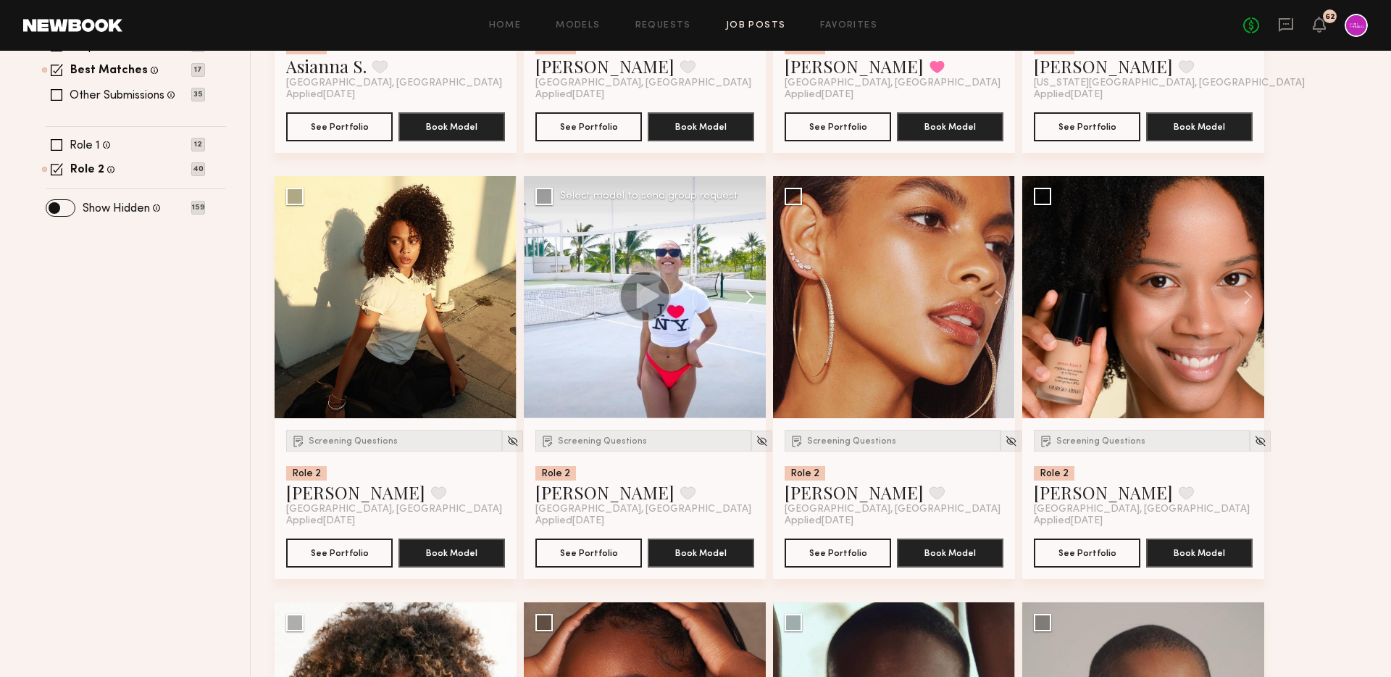
click at [752, 282] on button at bounding box center [742, 297] width 46 height 242
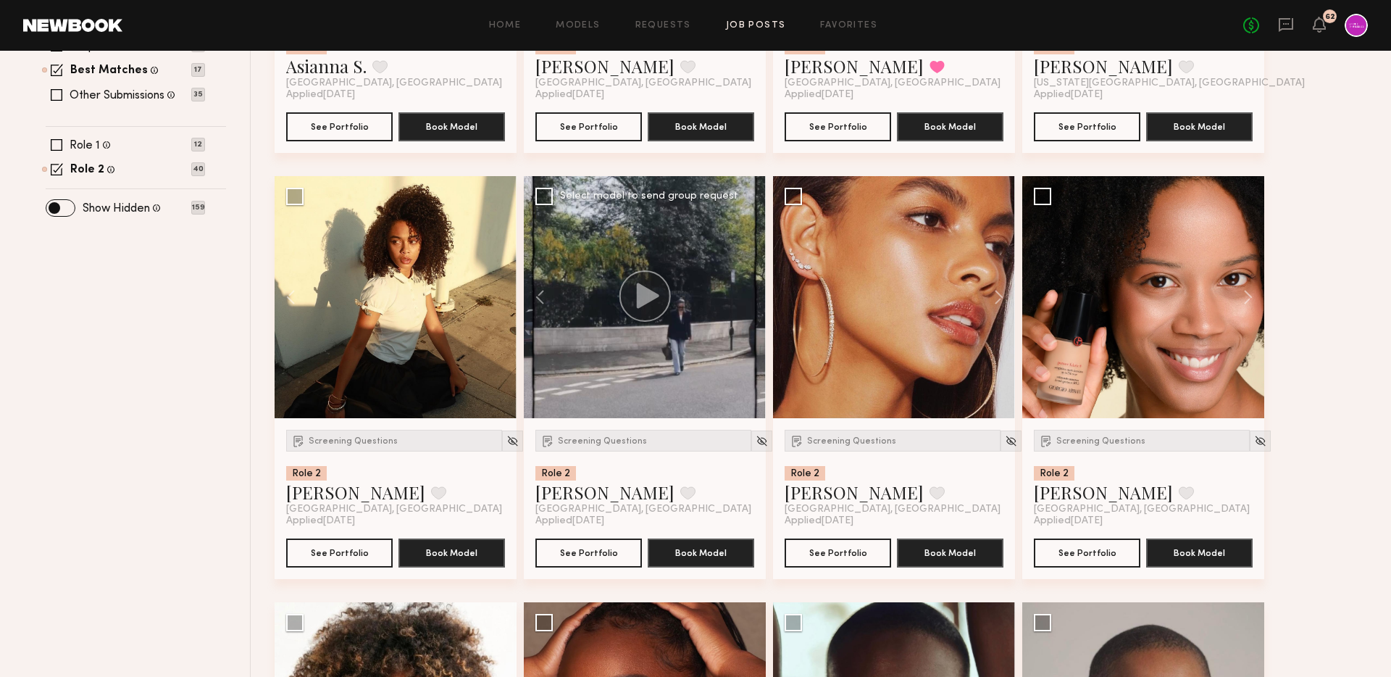
click at [752, 282] on div at bounding box center [645, 297] width 242 height 242
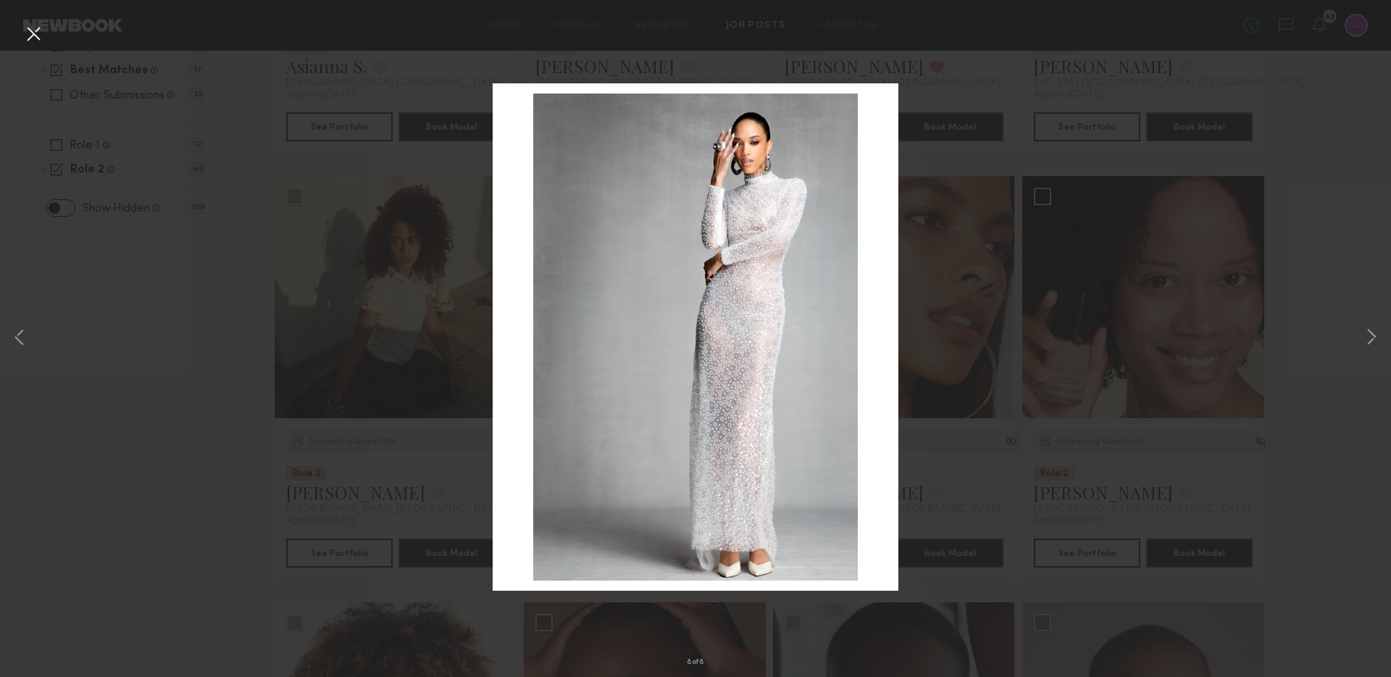
click at [25, 28] on button at bounding box center [33, 35] width 23 height 26
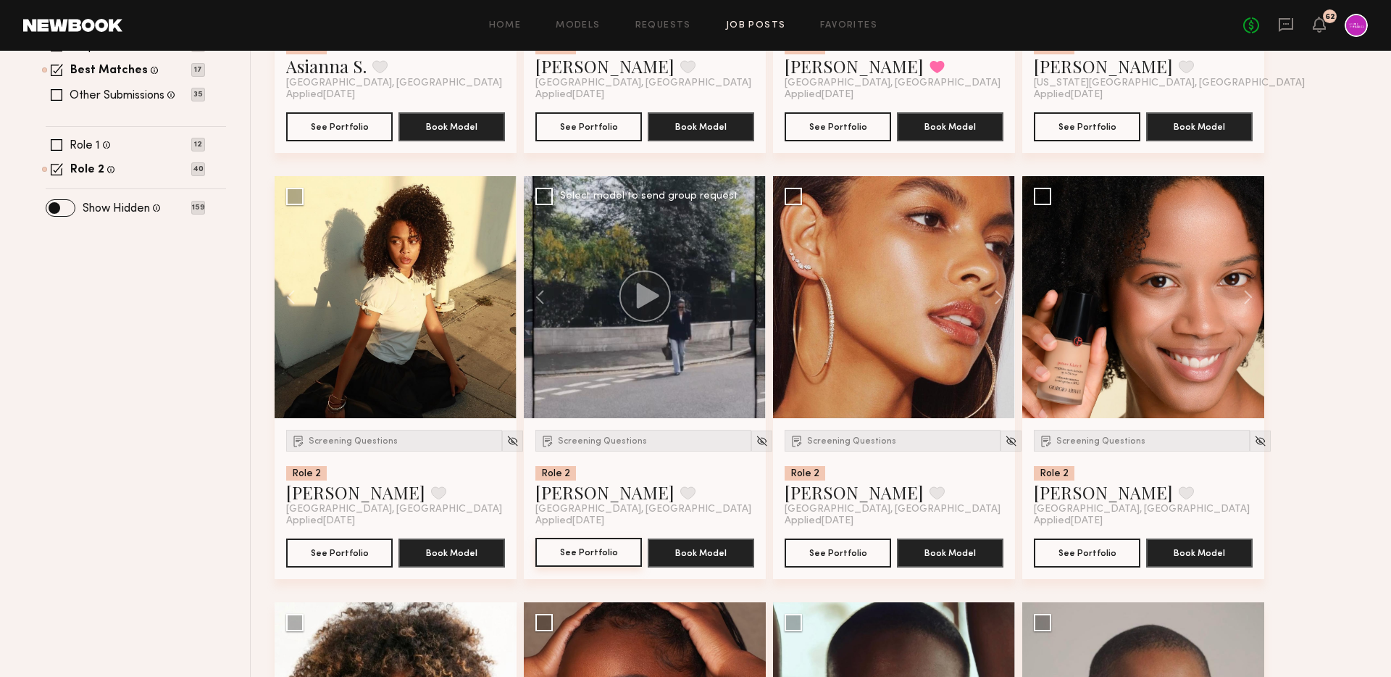
click at [579, 550] on button "See Portfolio" at bounding box center [588, 552] width 107 height 29
click at [998, 293] on button at bounding box center [992, 297] width 46 height 242
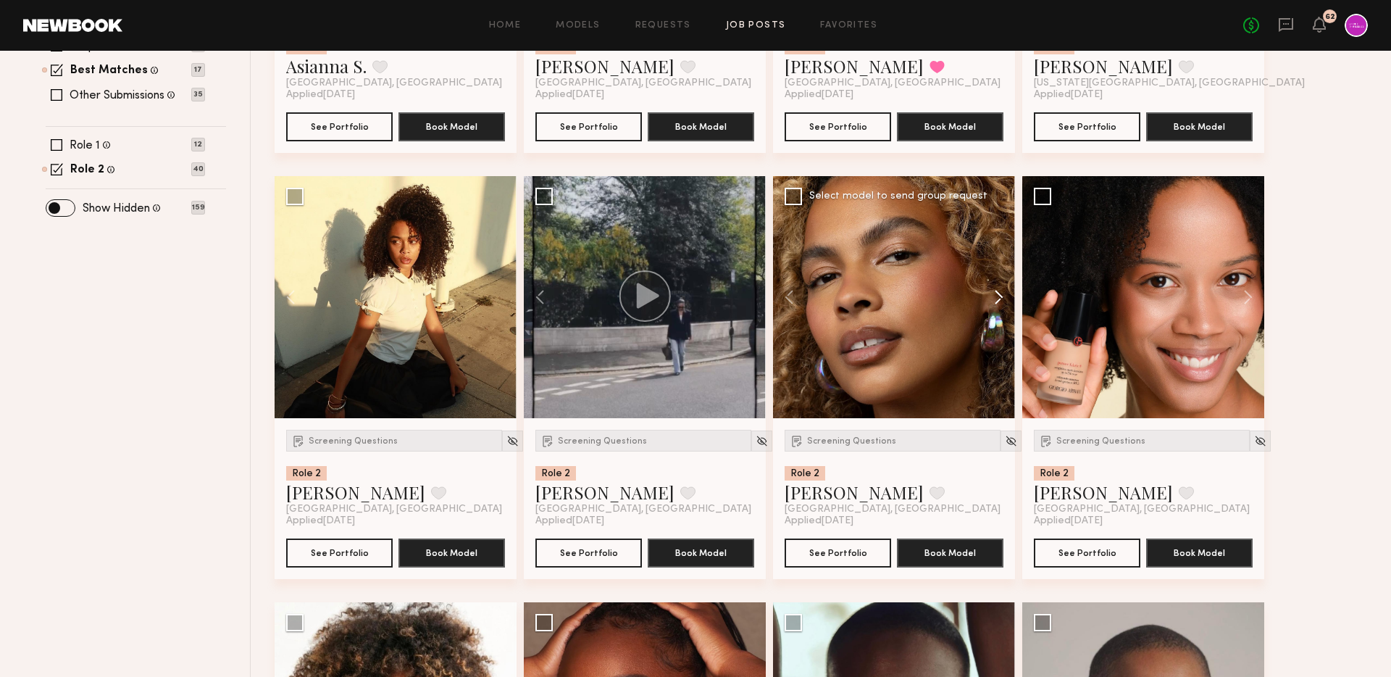
click at [998, 293] on button at bounding box center [992, 297] width 46 height 242
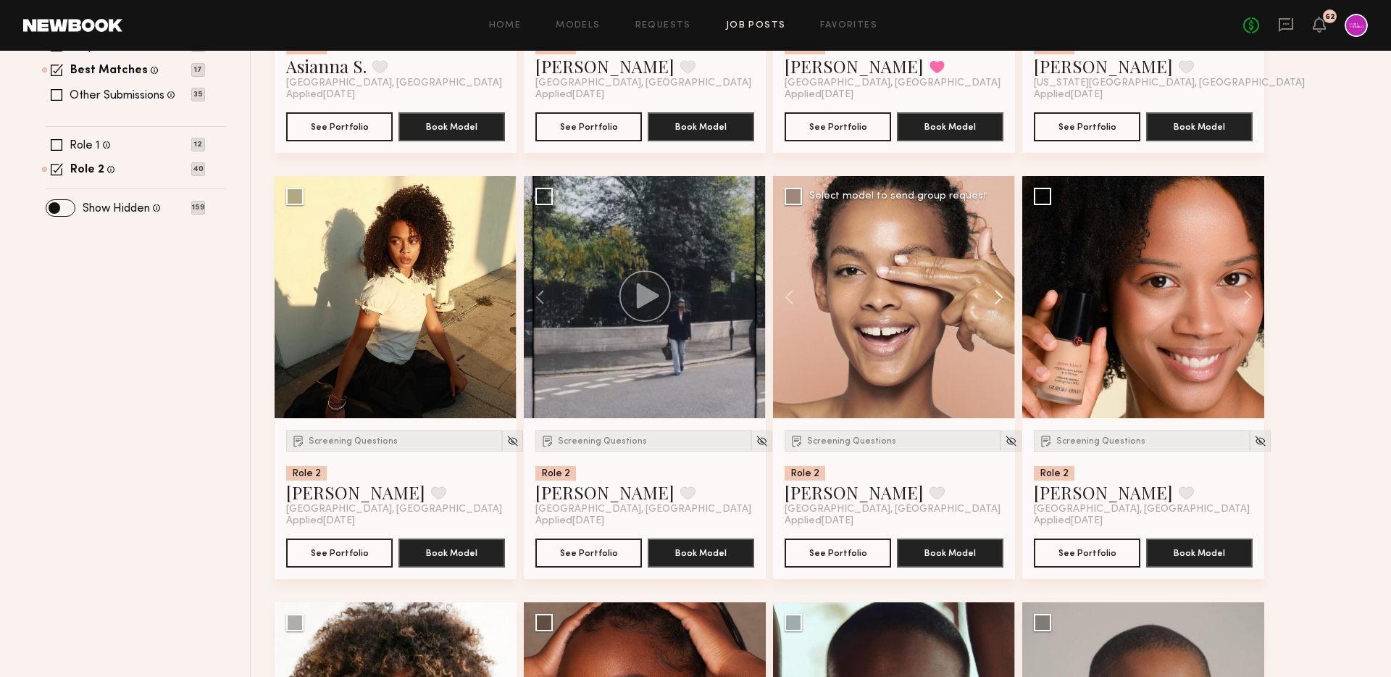
click at [998, 293] on button at bounding box center [992, 297] width 46 height 242
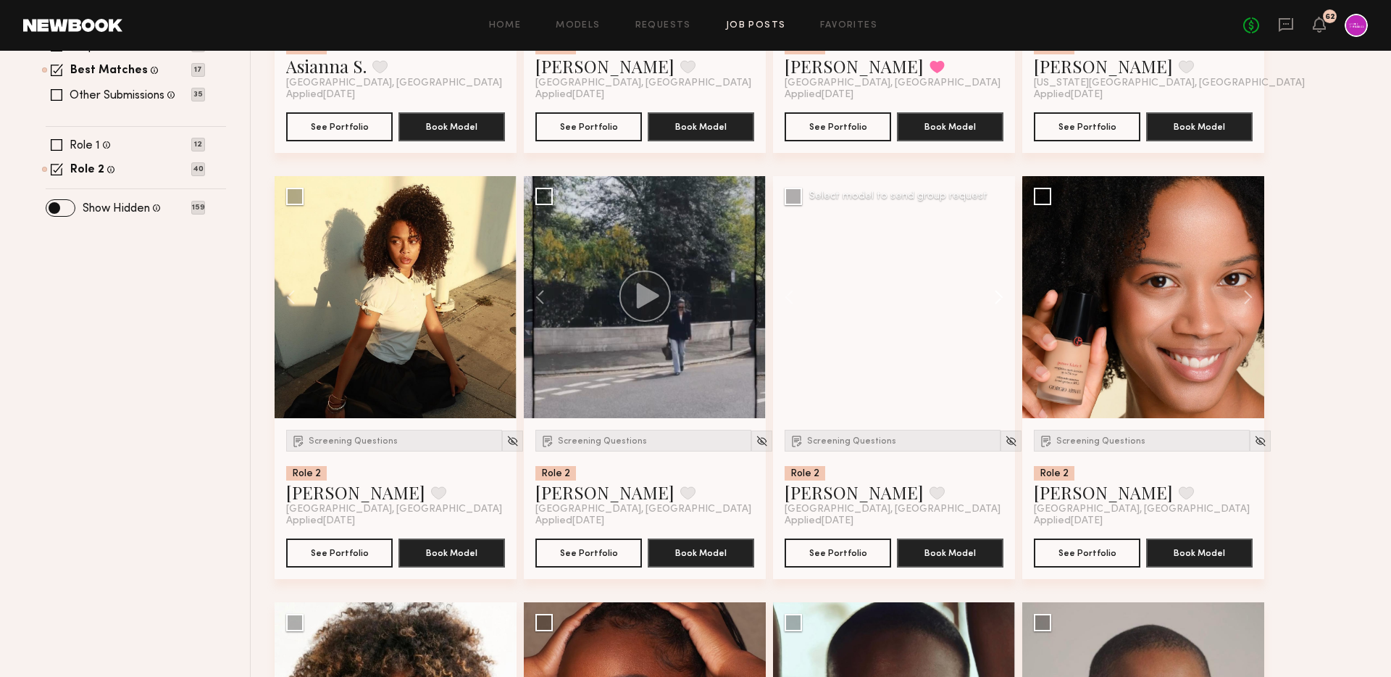
click at [998, 293] on button at bounding box center [992, 297] width 46 height 242
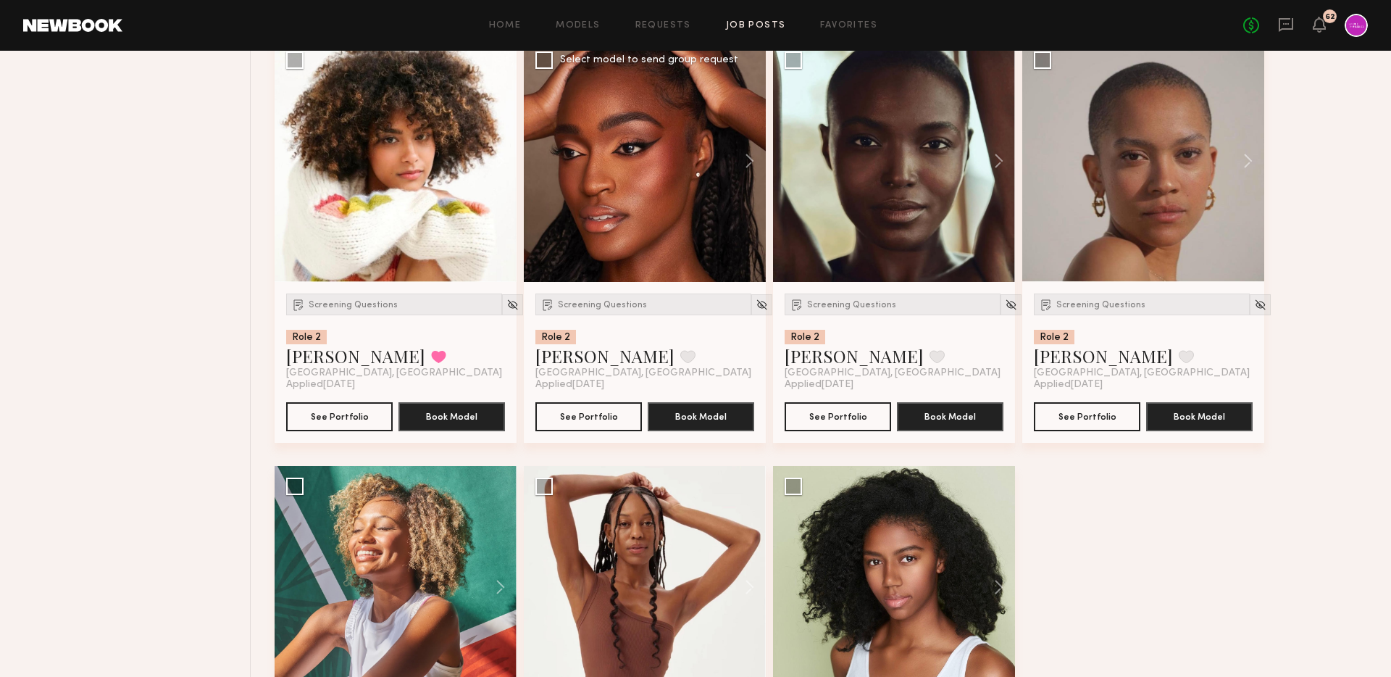
scroll to position [1259, 0]
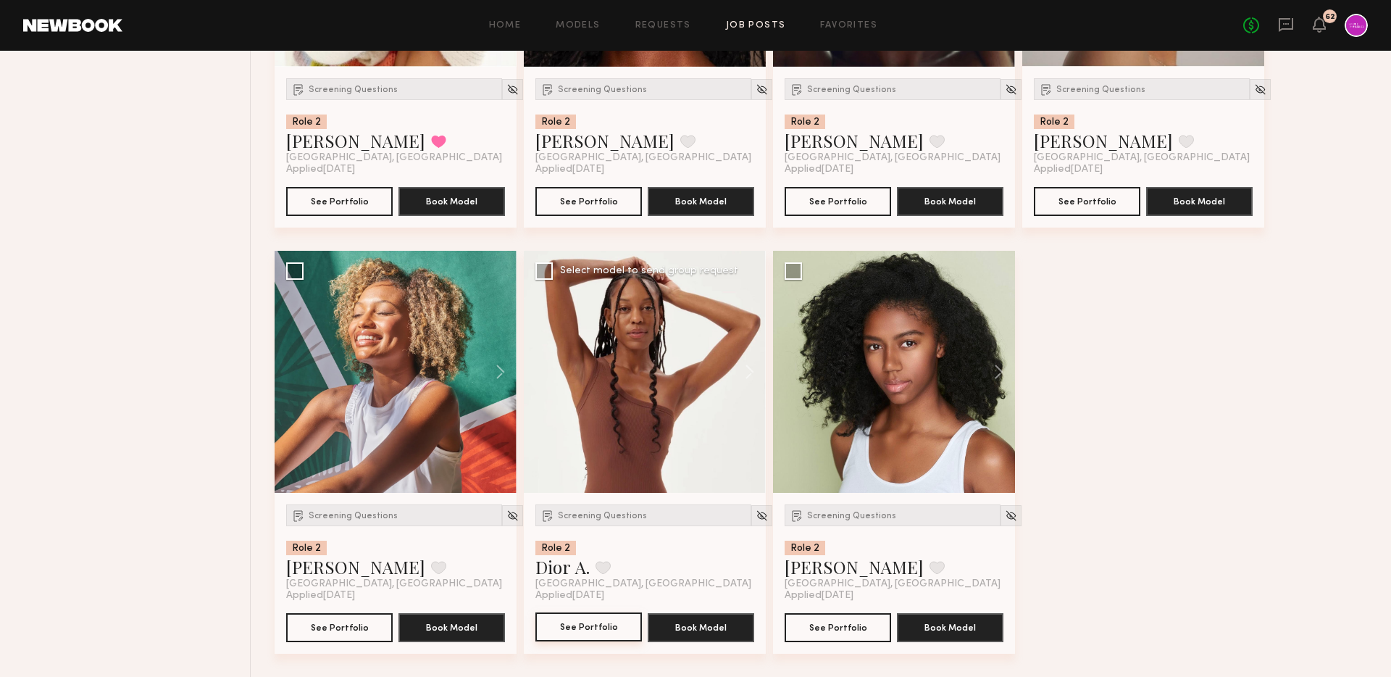
click at [585, 627] on button "See Portfolio" at bounding box center [588, 626] width 107 height 29
click at [997, 356] on button at bounding box center [992, 372] width 46 height 242
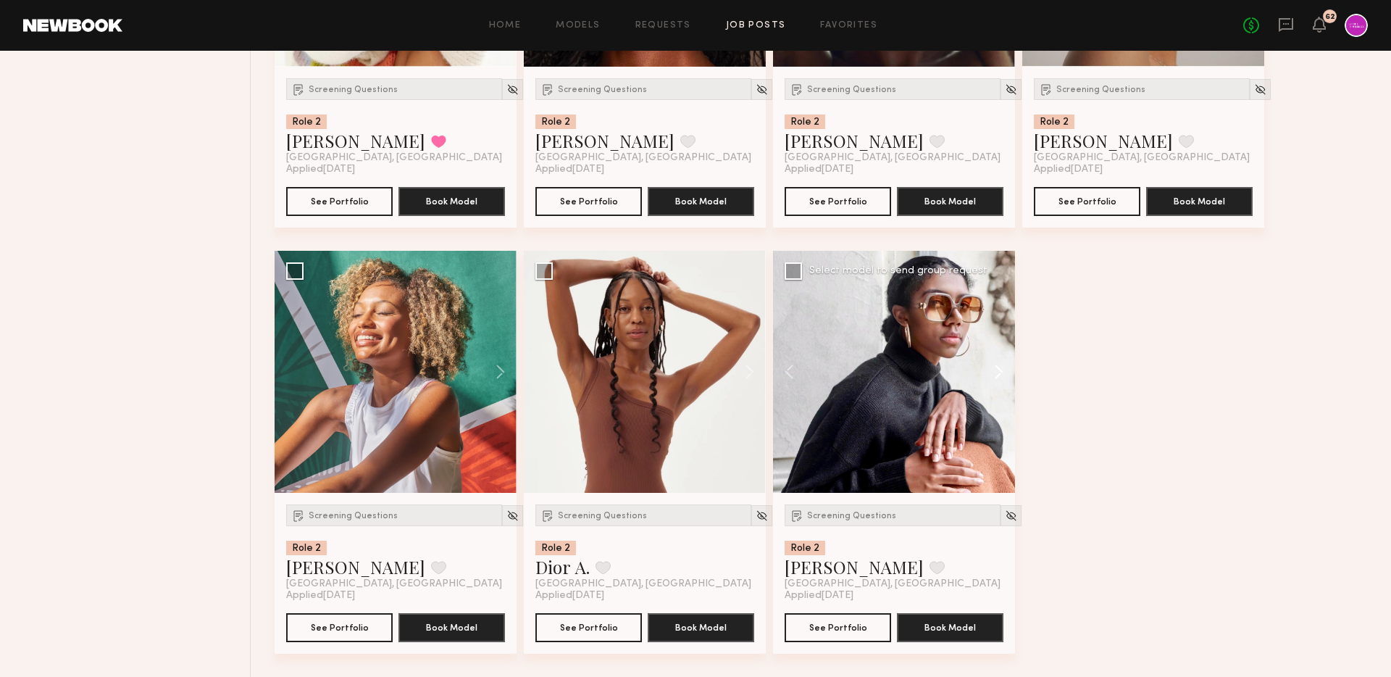
click at [997, 356] on button at bounding box center [992, 372] width 46 height 242
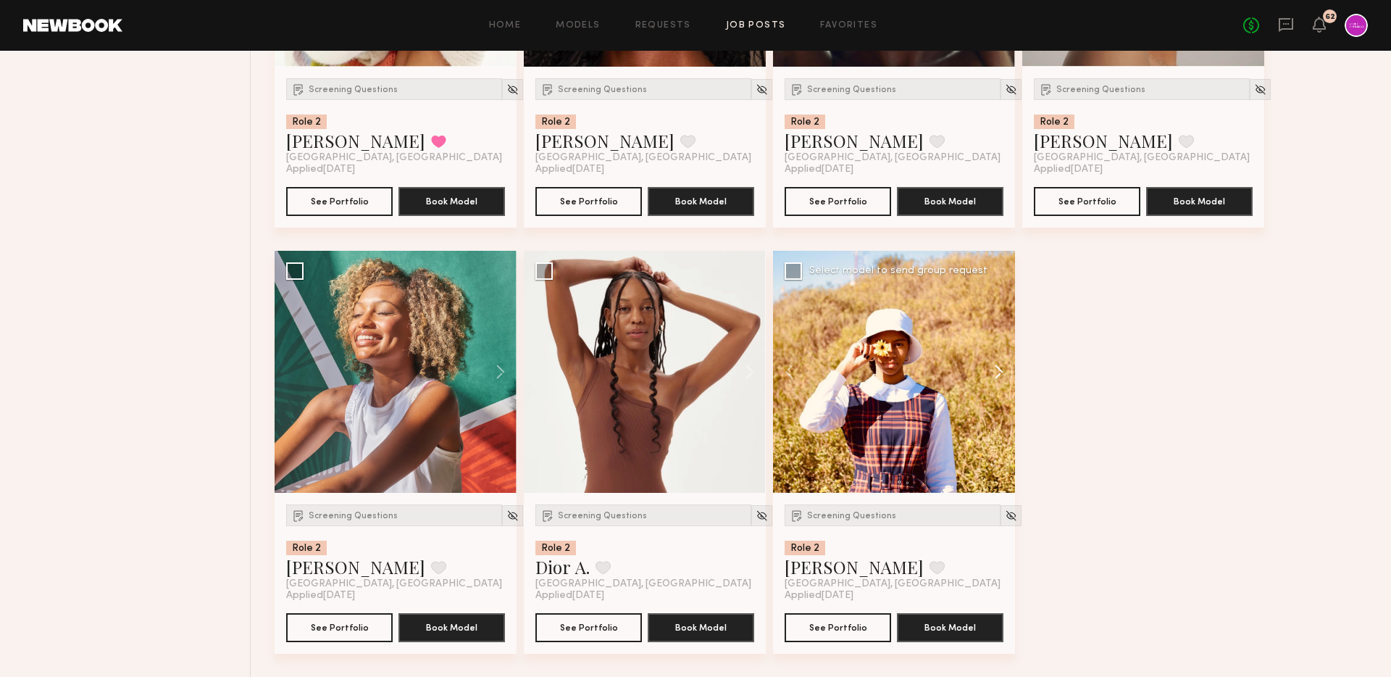
click at [997, 356] on button at bounding box center [992, 372] width 46 height 242
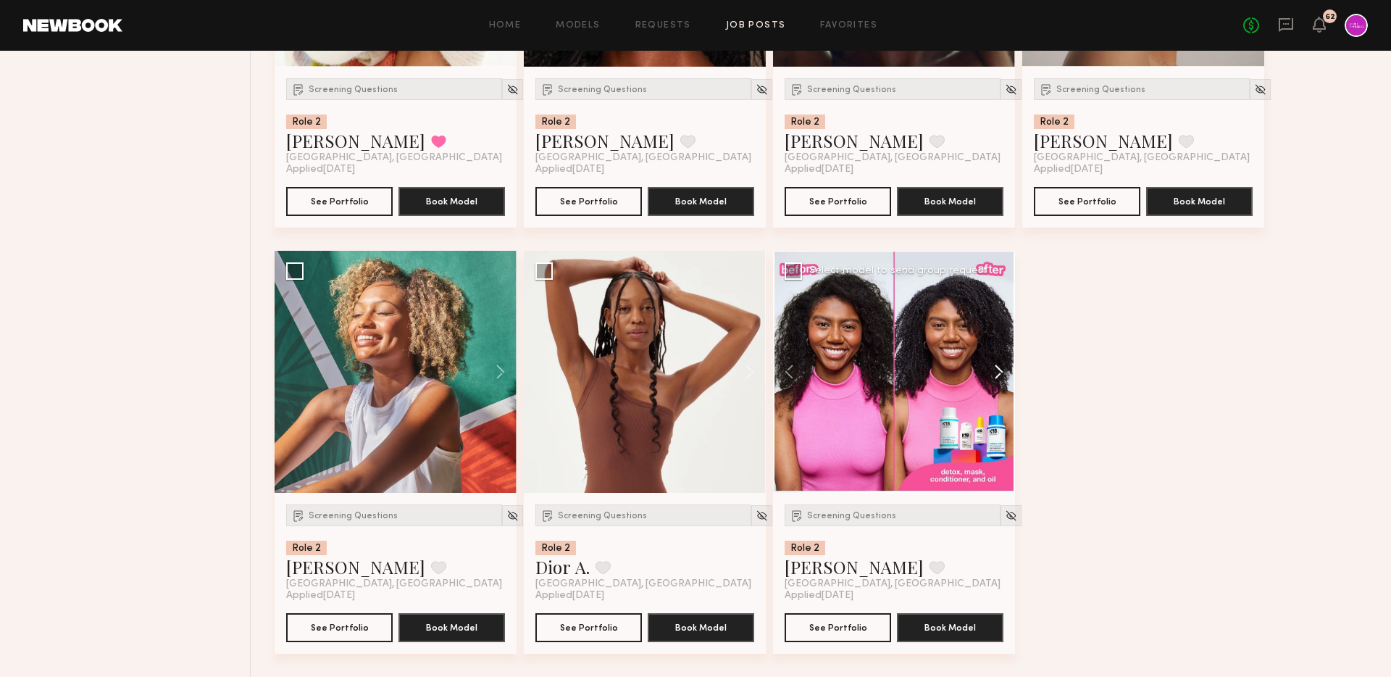
click at [1001, 378] on button at bounding box center [992, 372] width 46 height 242
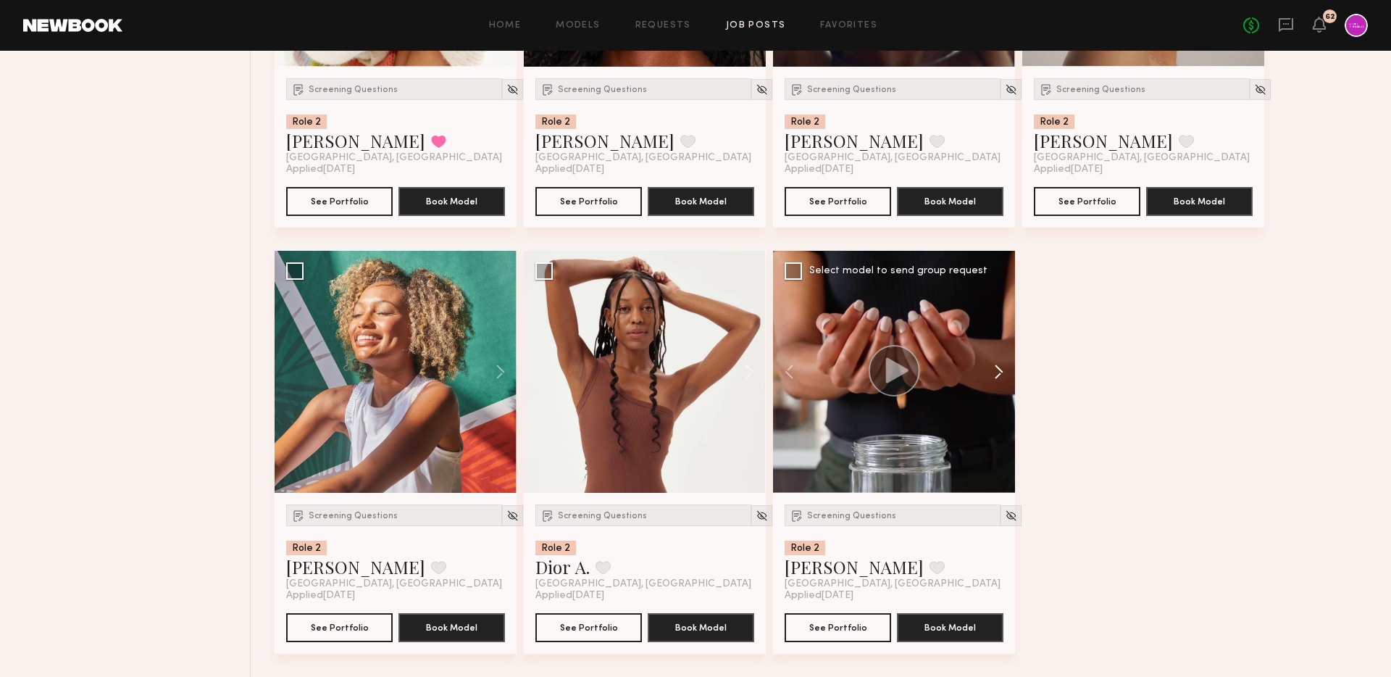
click at [1001, 378] on button at bounding box center [992, 372] width 46 height 242
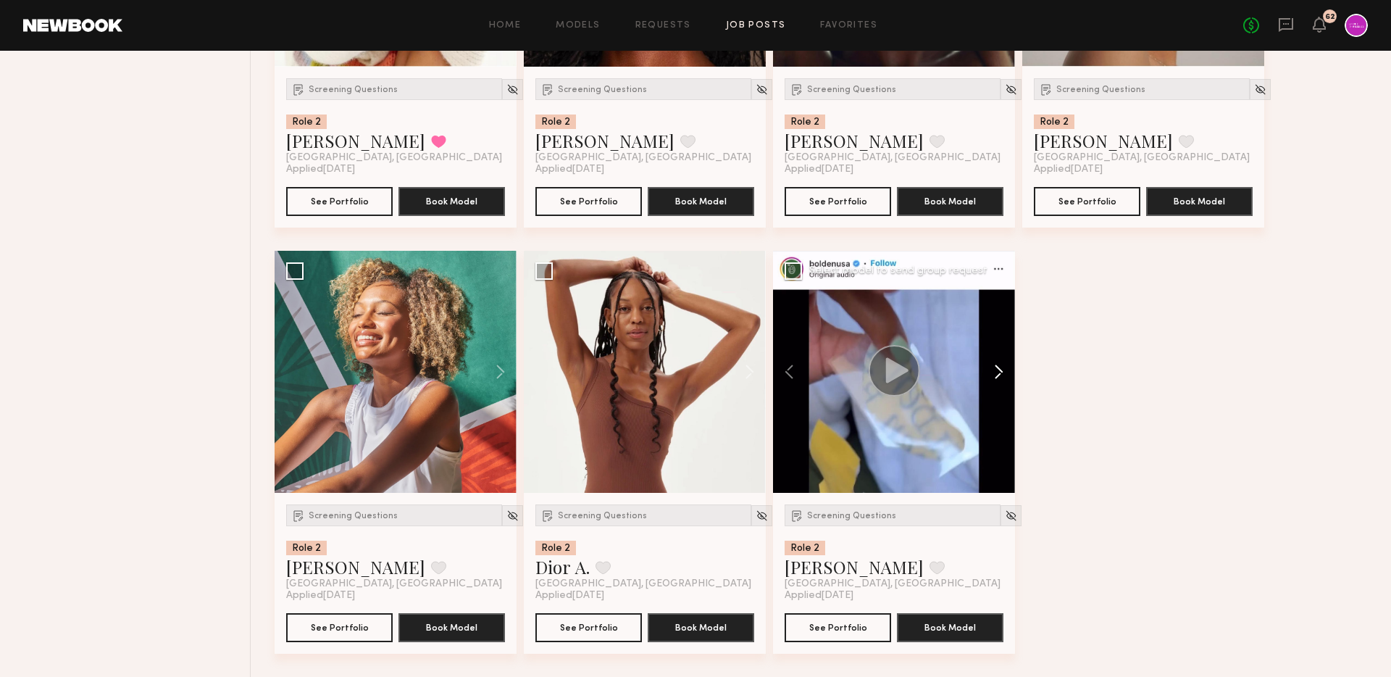
click at [1001, 378] on button at bounding box center [992, 372] width 46 height 242
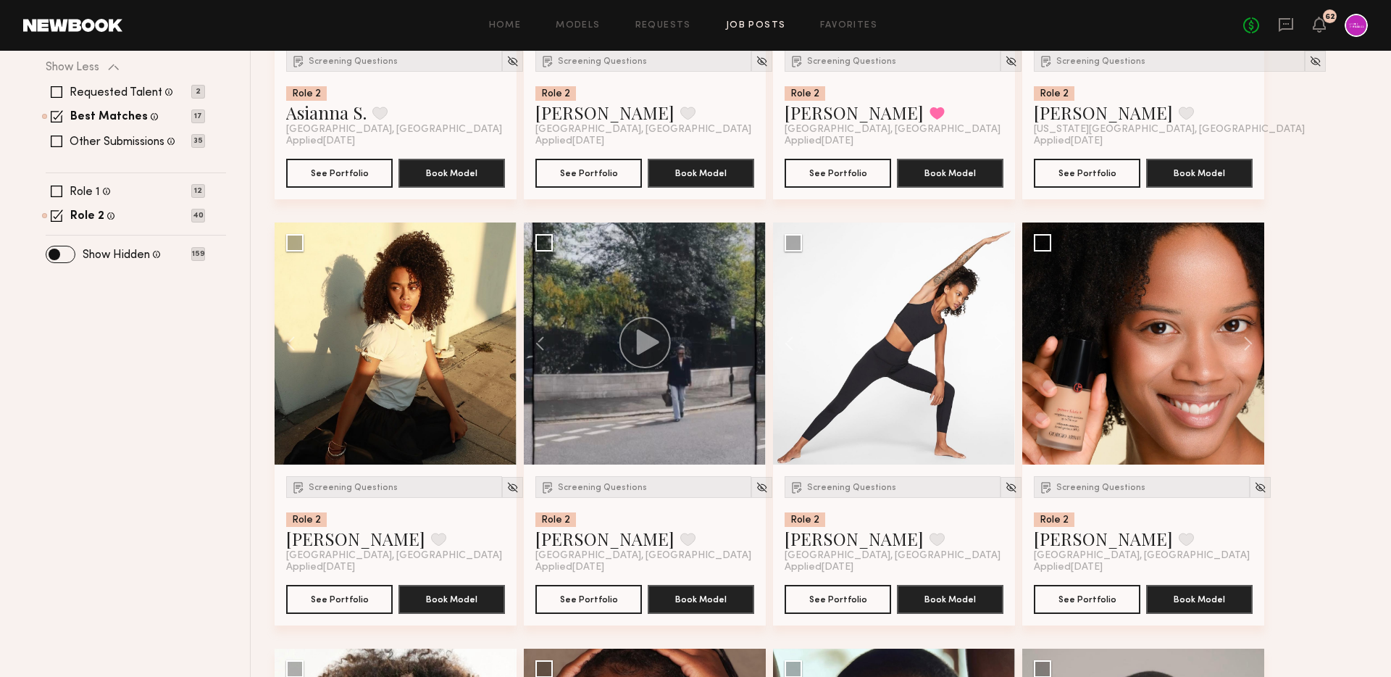
scroll to position [444, 0]
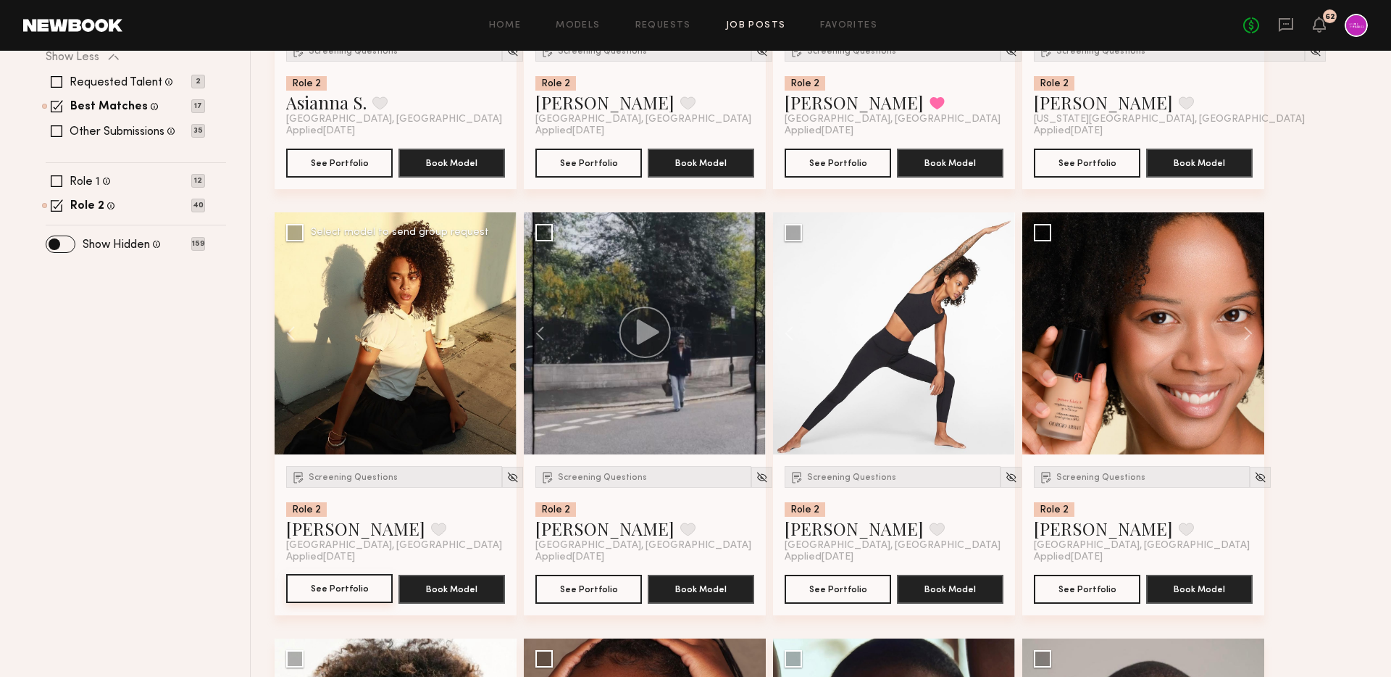
click at [341, 587] on button "See Portfolio" at bounding box center [339, 588] width 107 height 29
click at [340, 477] on span "Screening Questions" at bounding box center [353, 477] width 89 height 9
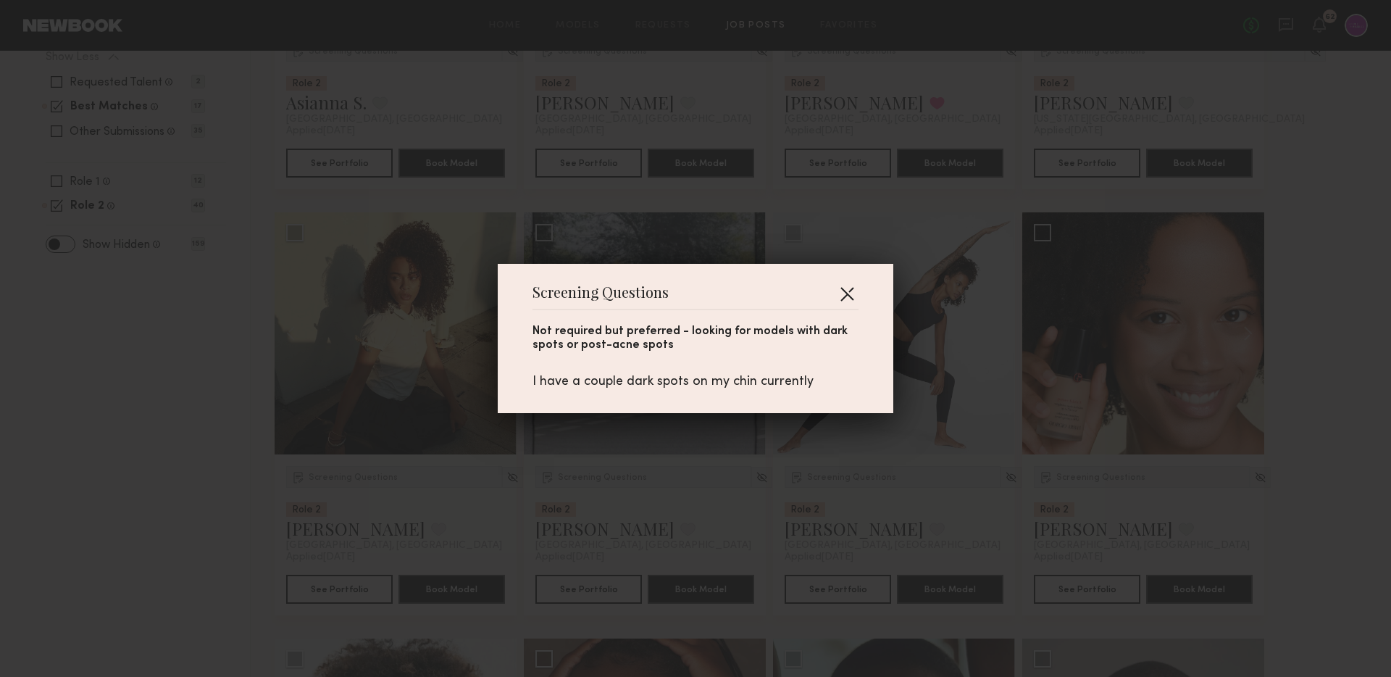
click at [842, 297] on button "button" at bounding box center [846, 293] width 23 height 23
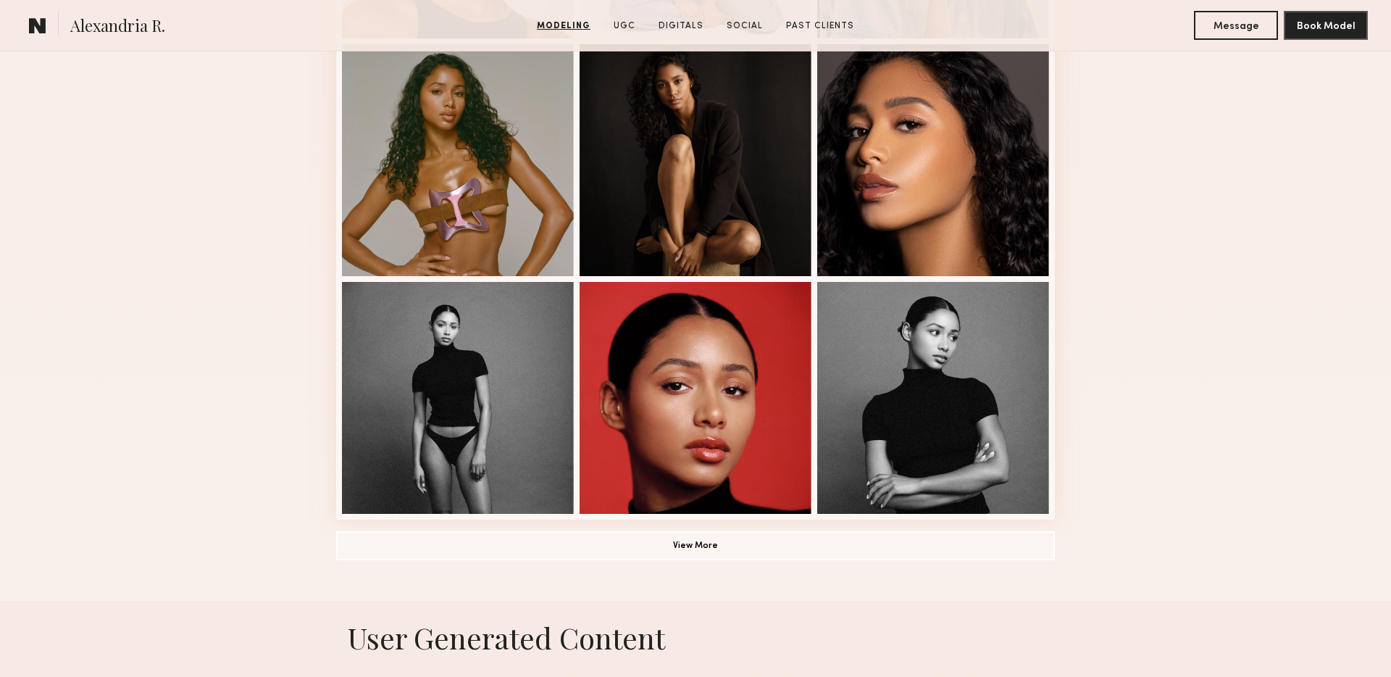
scroll to position [1151, 0]
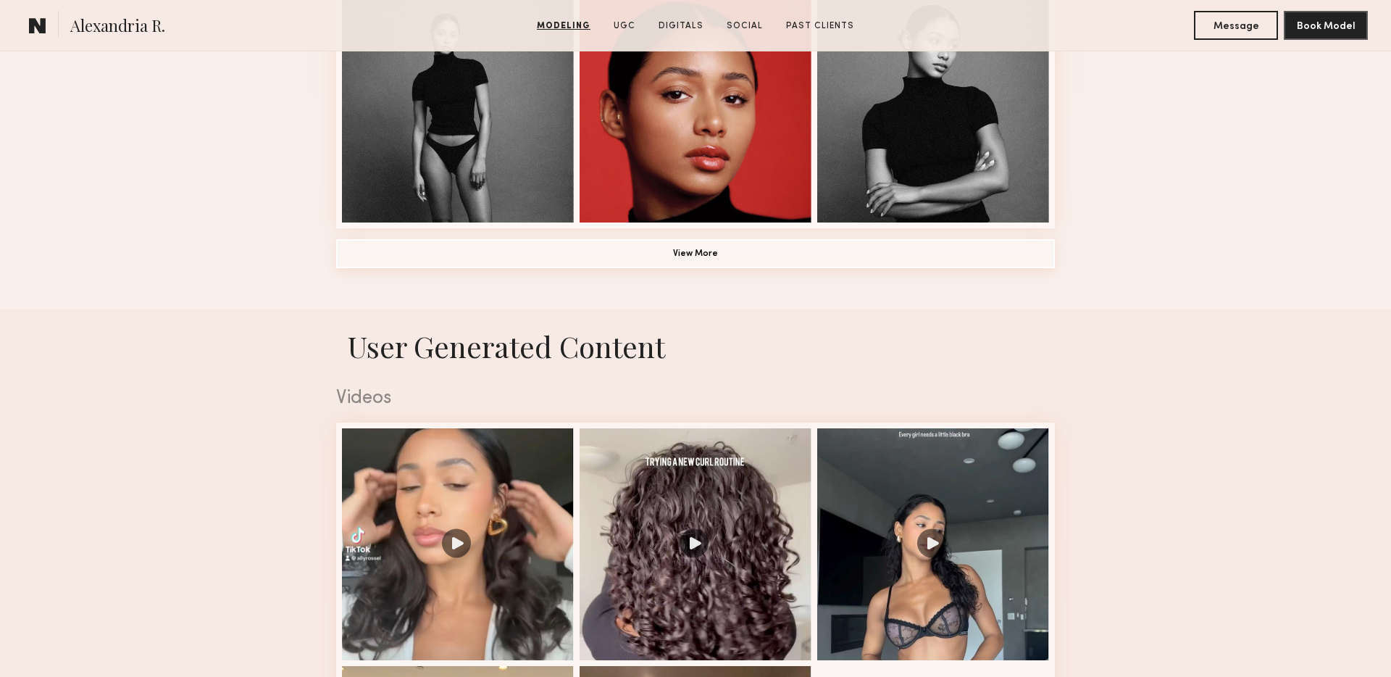
click at [715, 249] on button "View More" at bounding box center [695, 253] width 719 height 29
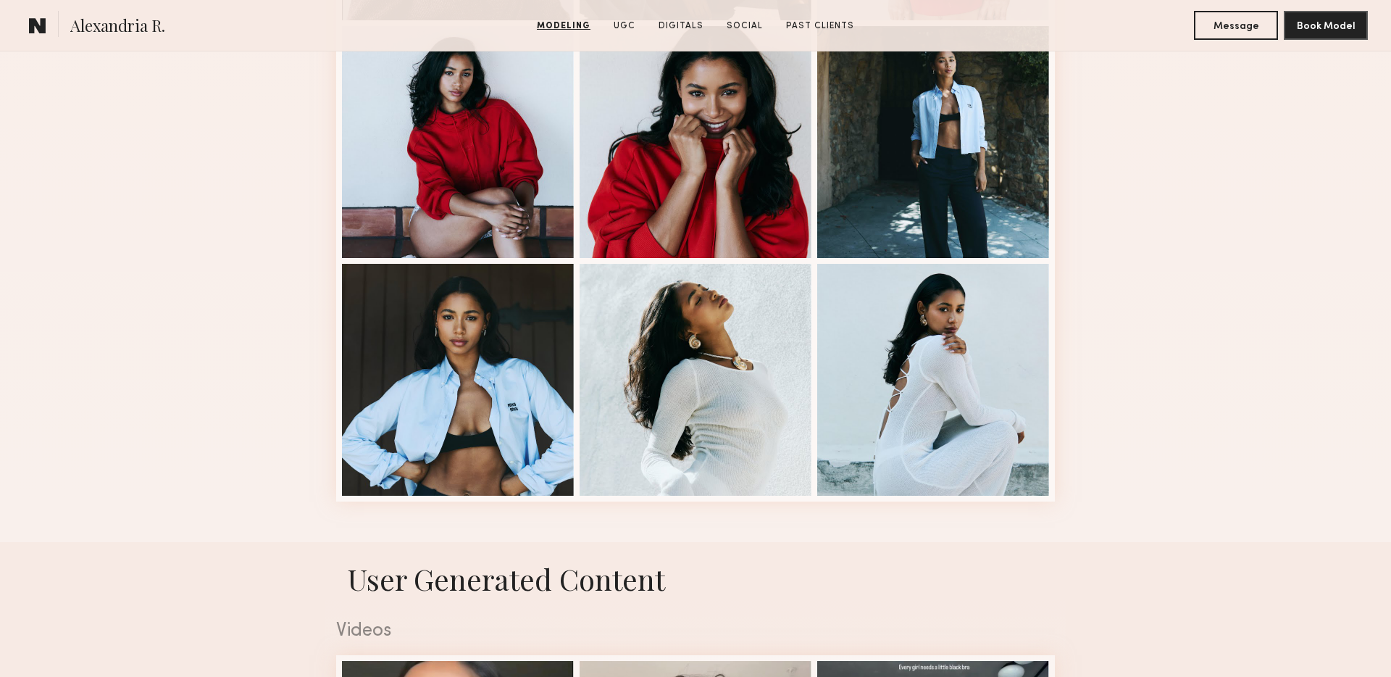
scroll to position [1827, 0]
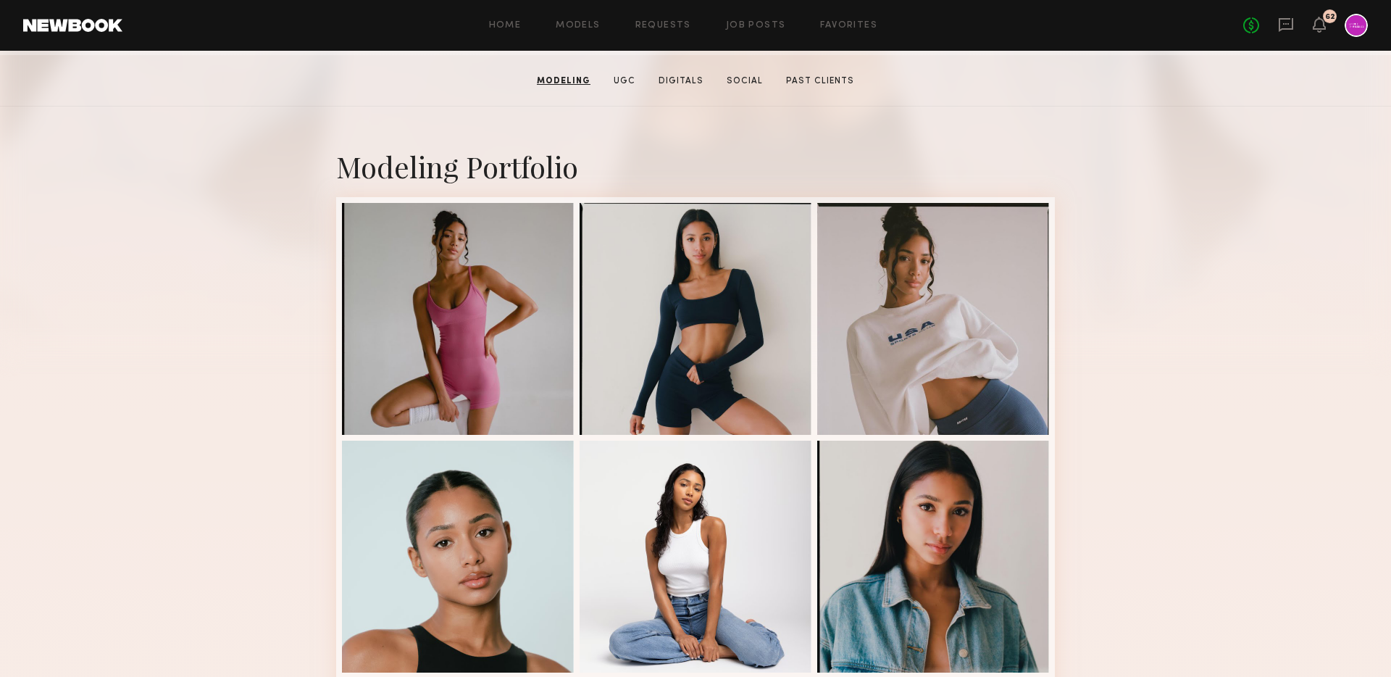
scroll to position [0, 0]
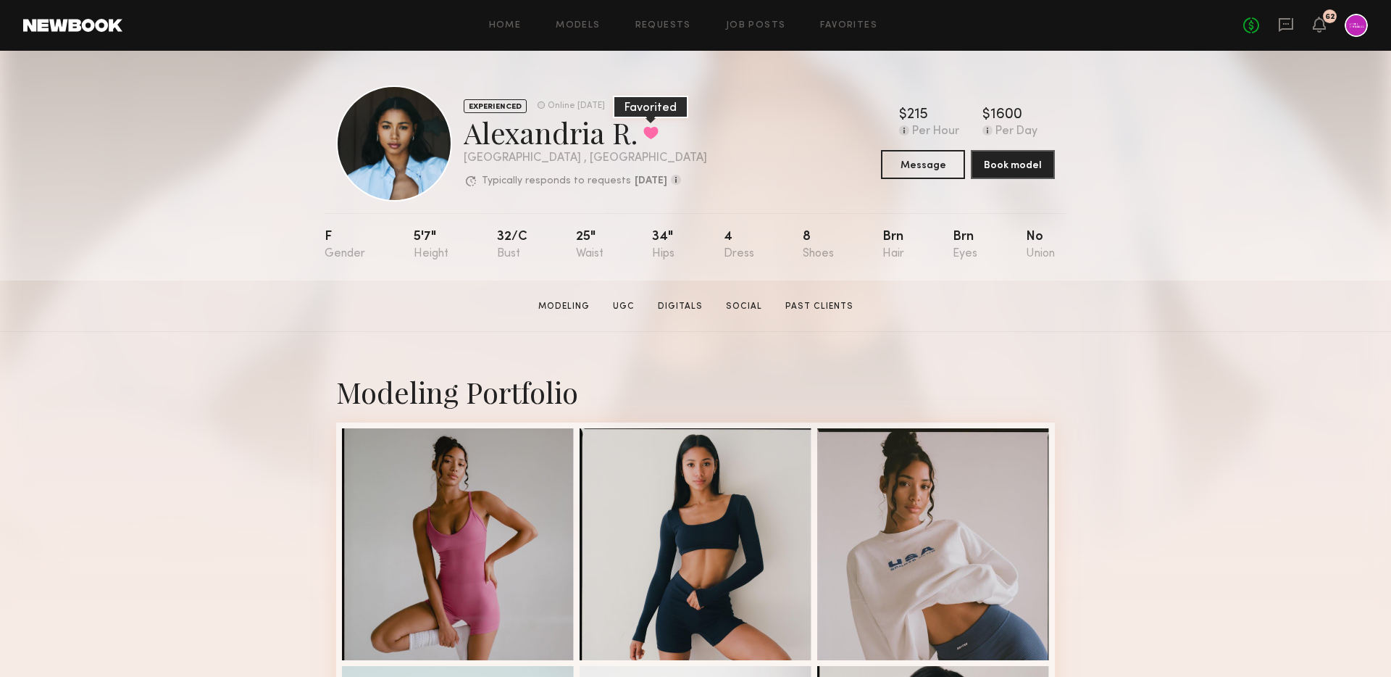
click at [644, 137] on button at bounding box center [650, 132] width 15 height 13
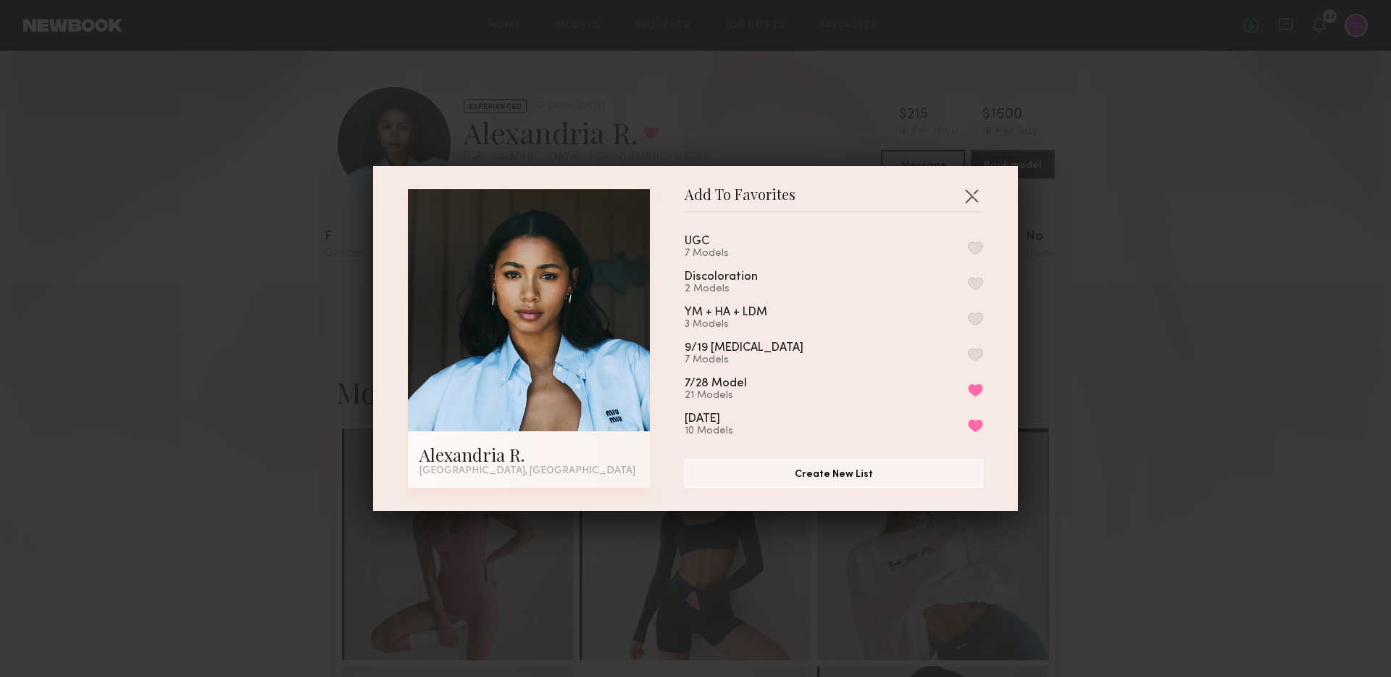
click at [977, 318] on button "button" at bounding box center [975, 318] width 15 height 13
click at [969, 197] on button "button" at bounding box center [971, 195] width 23 height 23
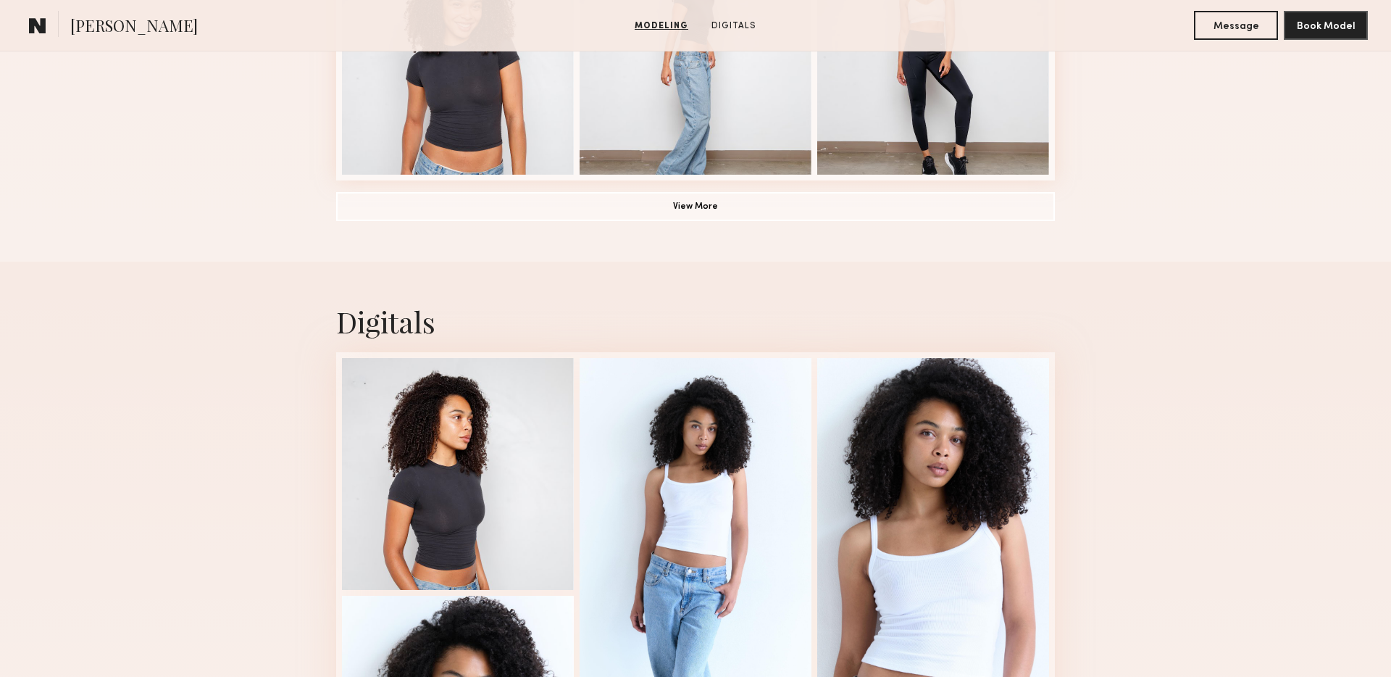
scroll to position [1461, 0]
